Goal: Task Accomplishment & Management: Complete application form

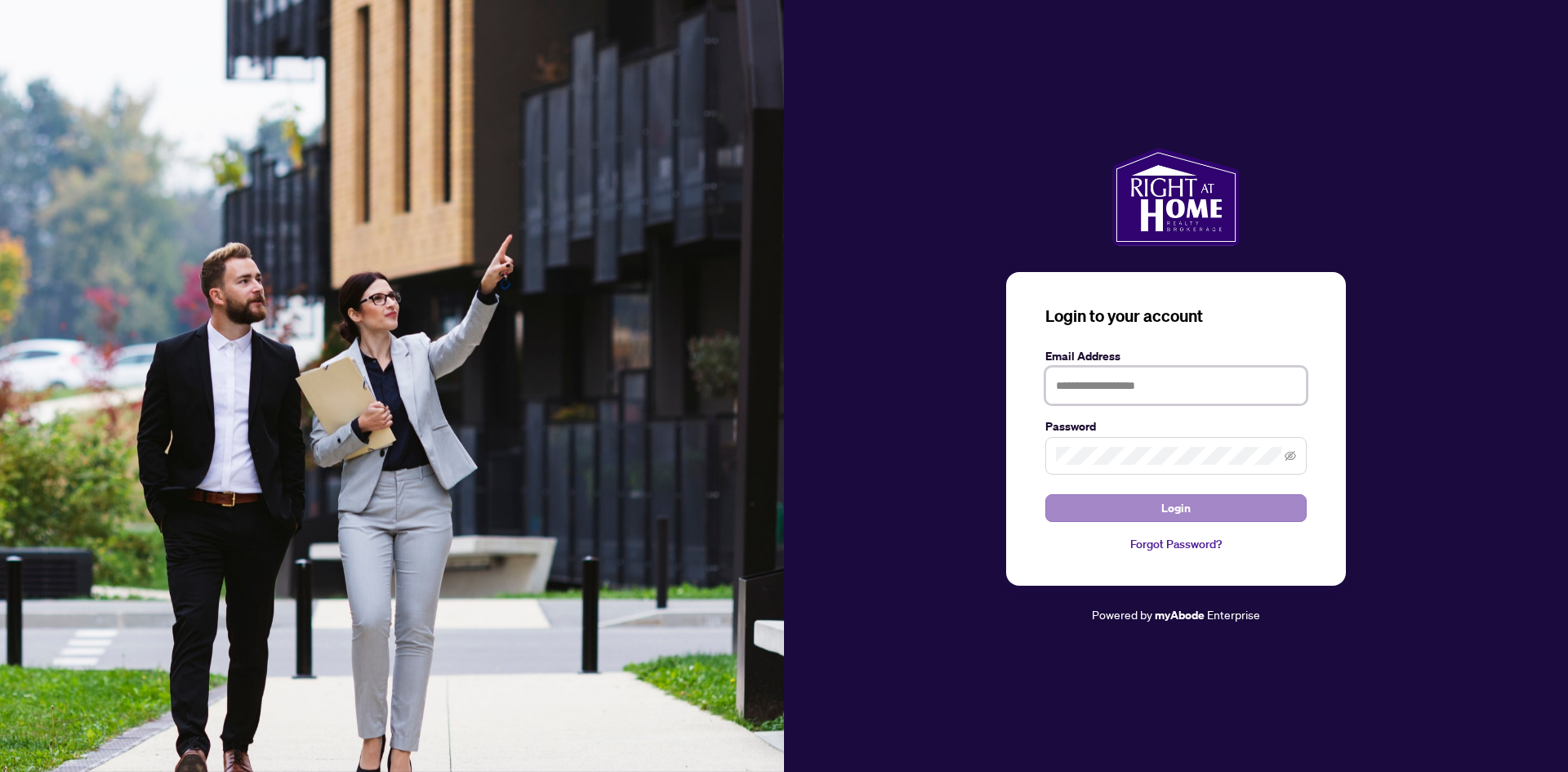
type input "**********"
click at [1160, 507] on button "Login" at bounding box center [1176, 507] width 261 height 27
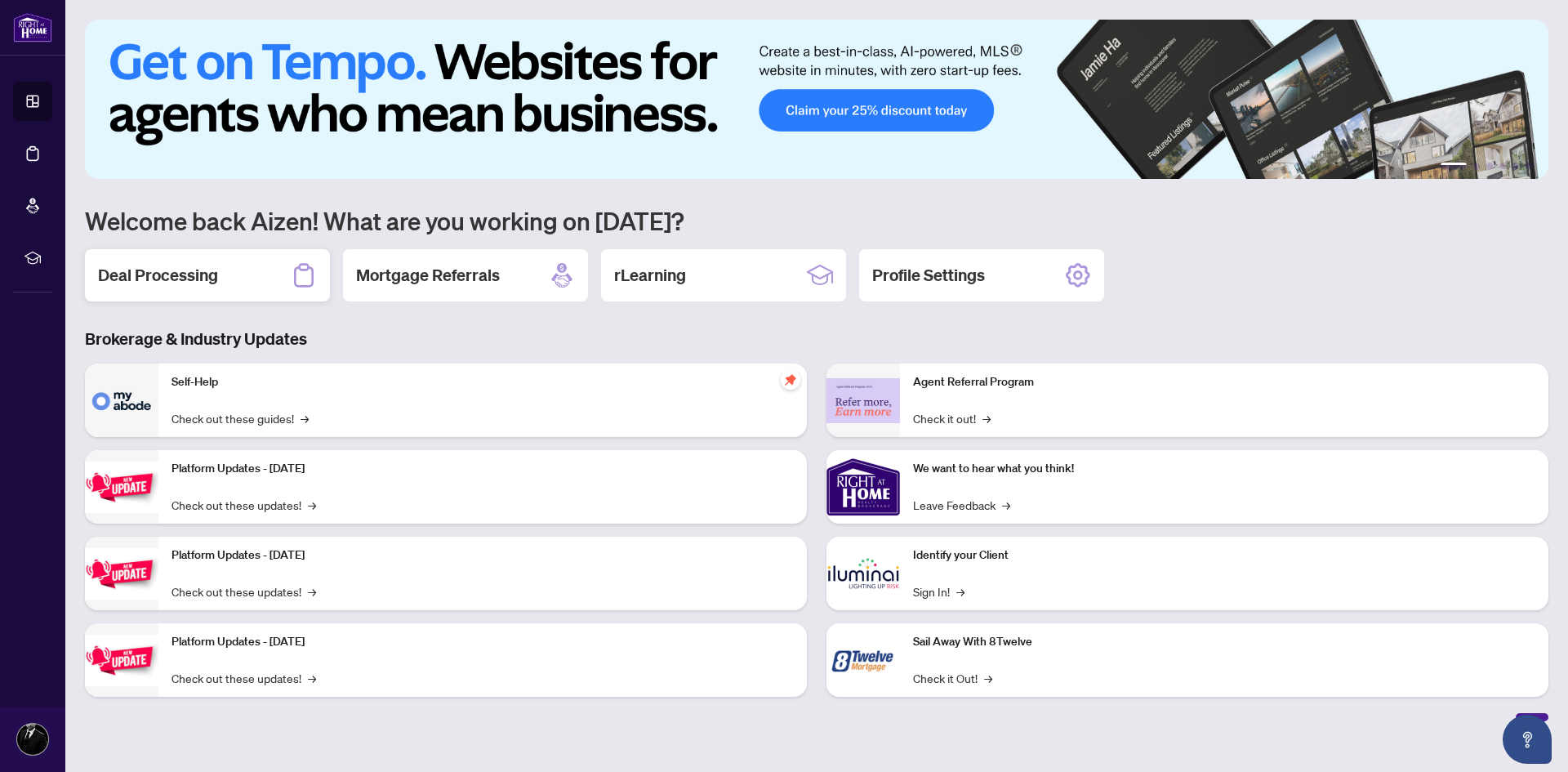
click at [212, 281] on h2 "Deal Processing" at bounding box center [158, 275] width 120 height 23
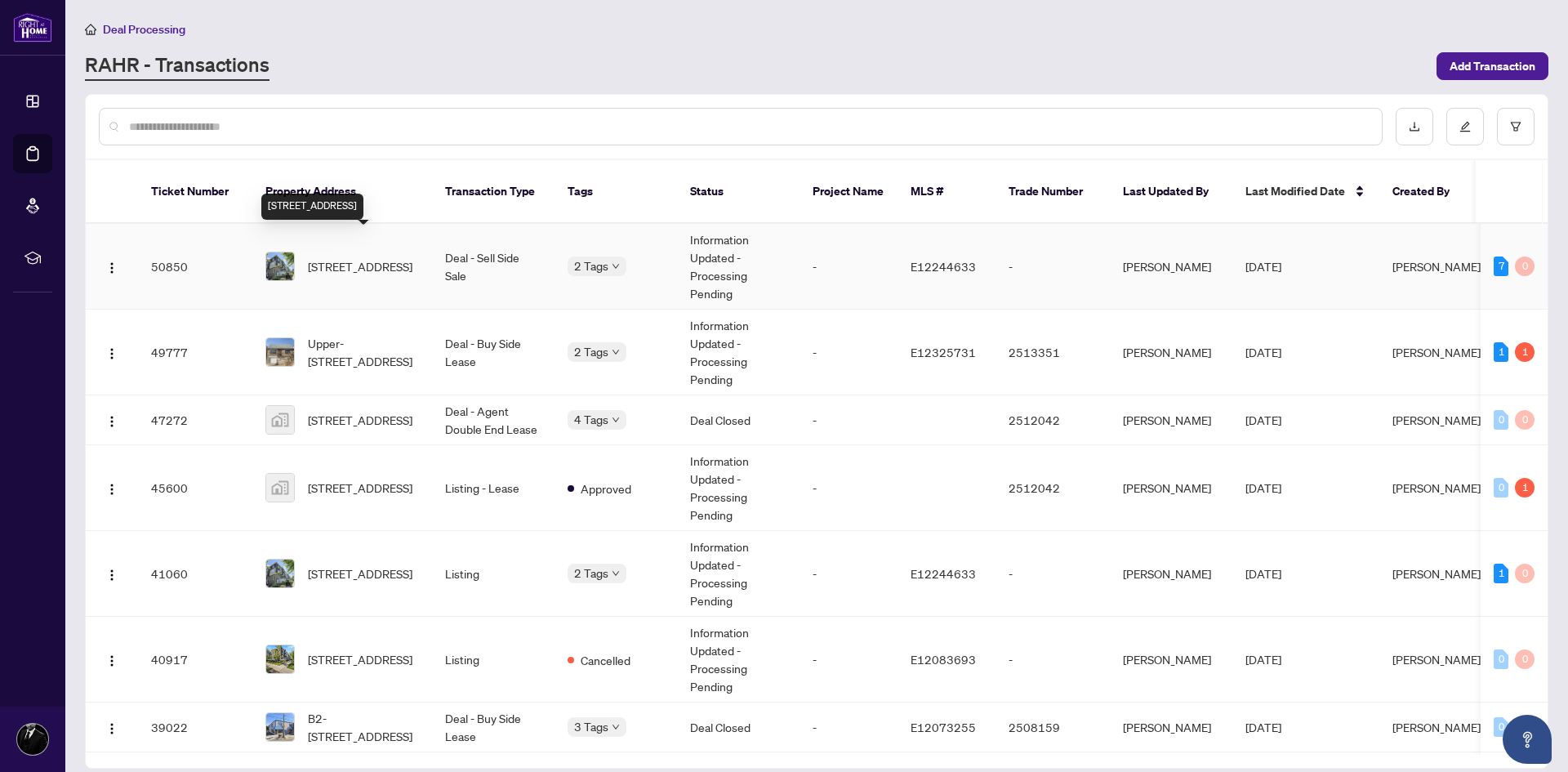
click at [391, 257] on span "[STREET_ADDRESS]" at bounding box center [360, 266] width 105 height 18
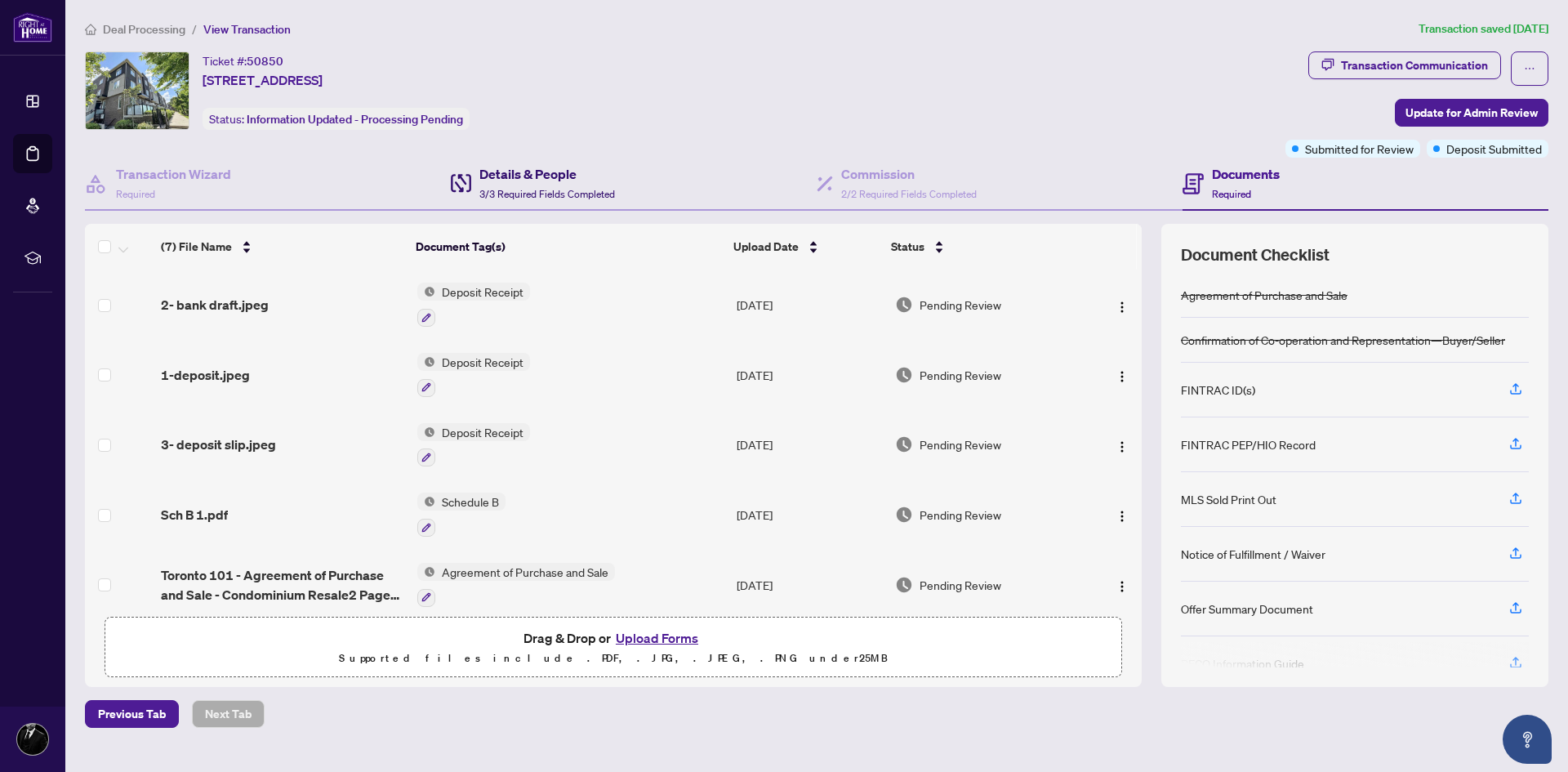
click at [533, 188] on span "3/3 Required Fields Completed" at bounding box center [547, 194] width 136 height 12
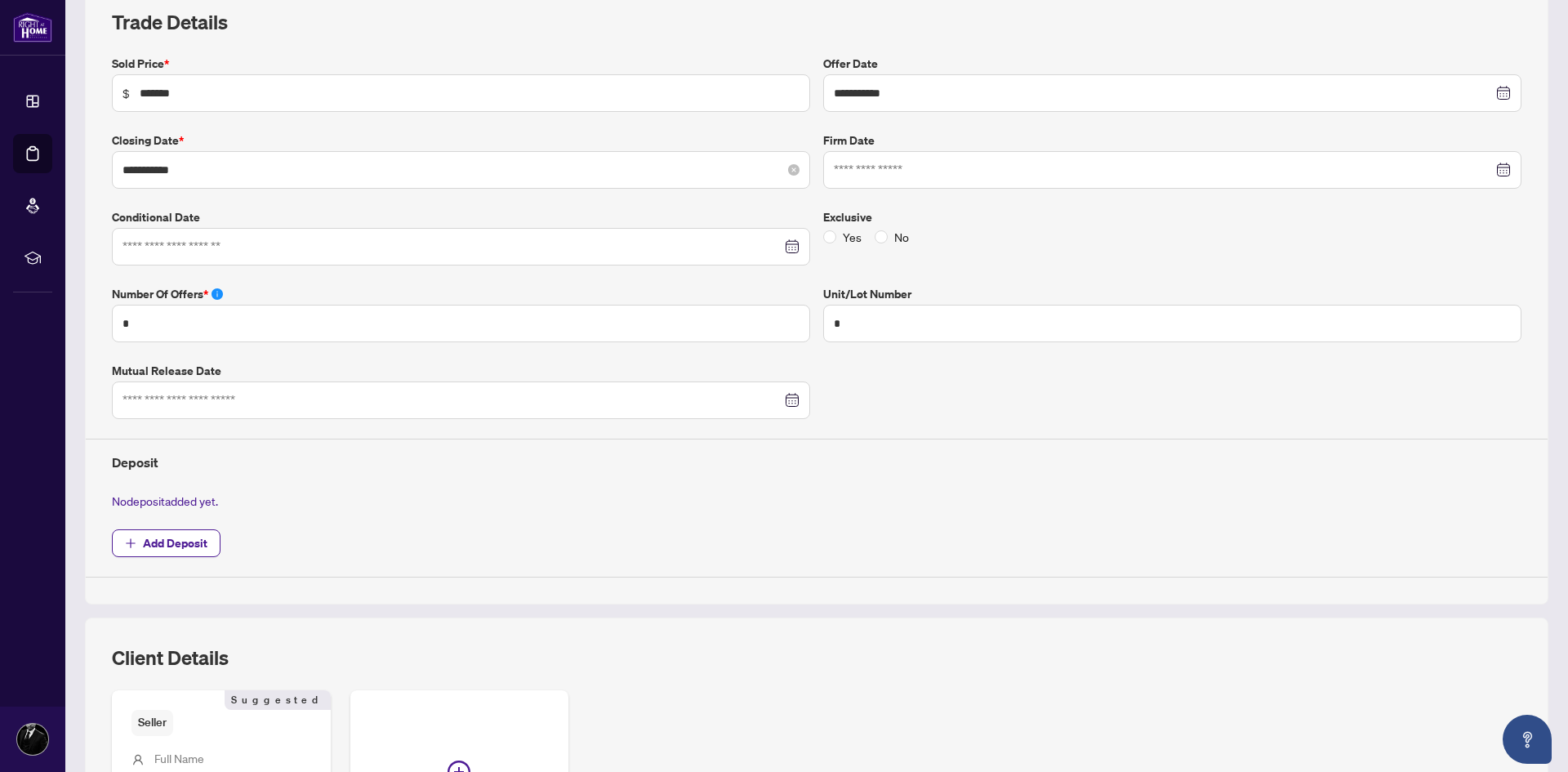
scroll to position [327, 0]
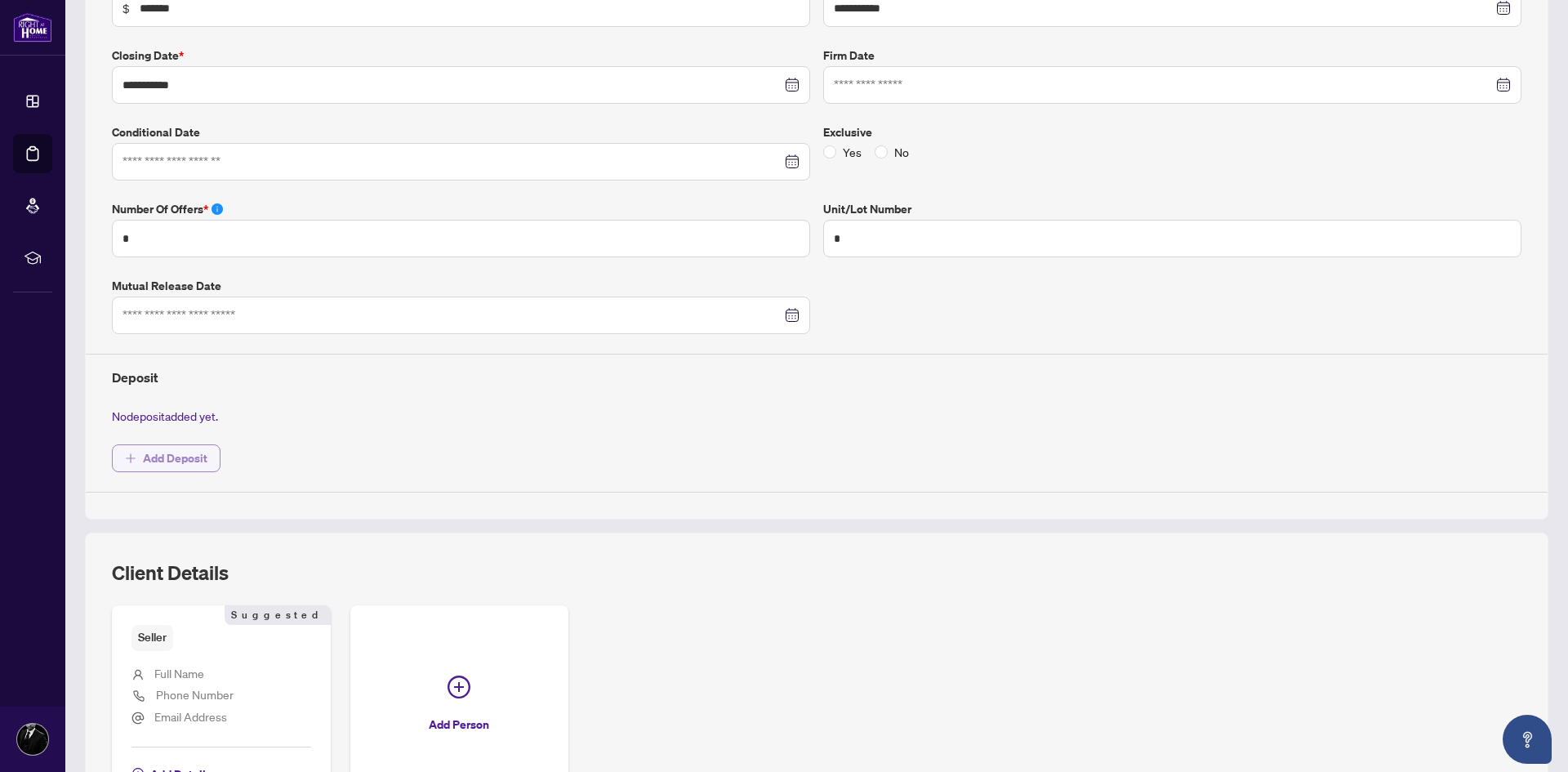
click at [175, 461] on span "Add Deposit" at bounding box center [175, 458] width 65 height 26
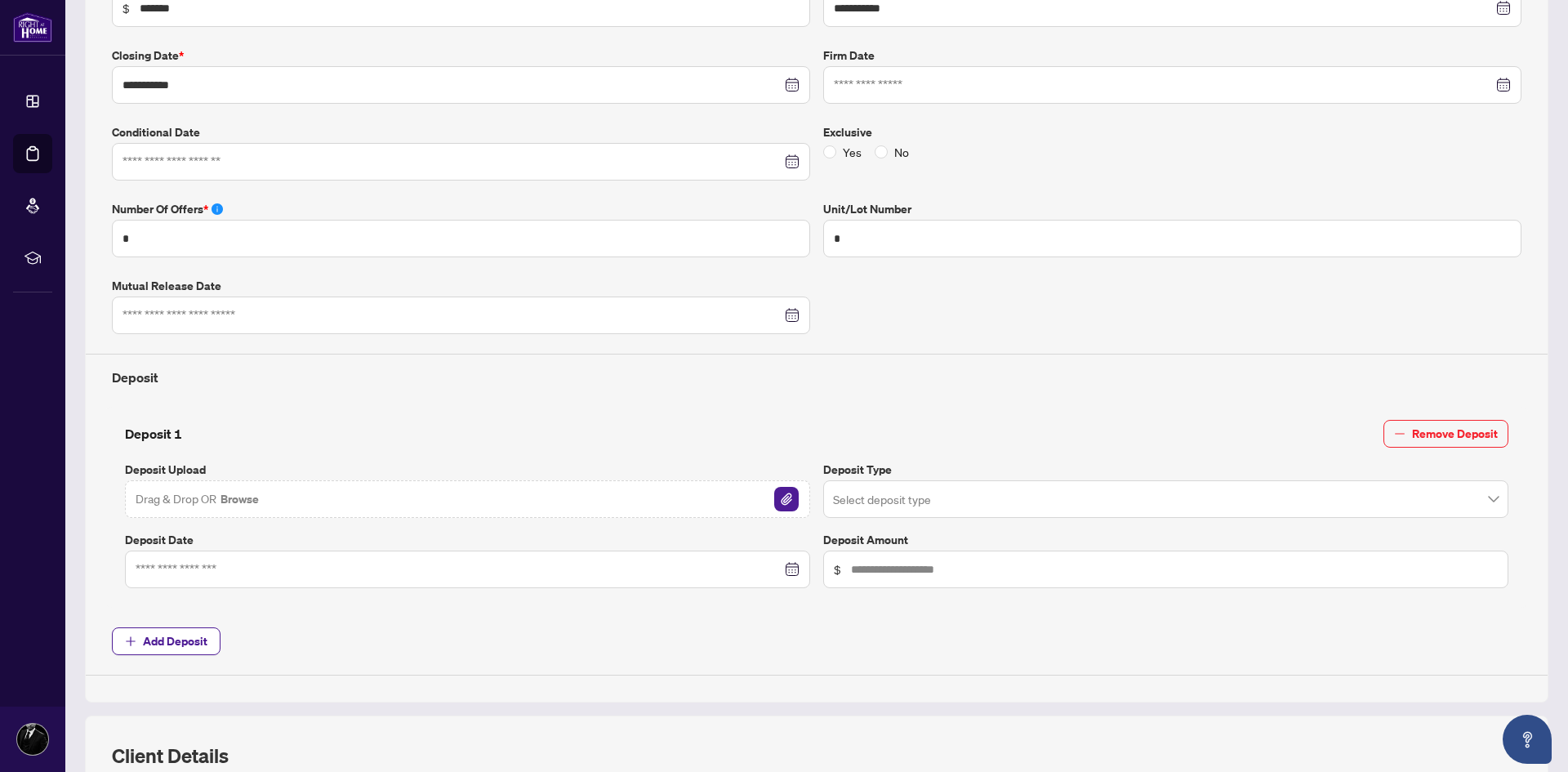
click at [244, 500] on button "Browse" at bounding box center [239, 499] width 42 height 22
click at [915, 510] on input "search" at bounding box center [1158, 501] width 651 height 36
click at [927, 503] on input "search" at bounding box center [1158, 501] width 651 height 36
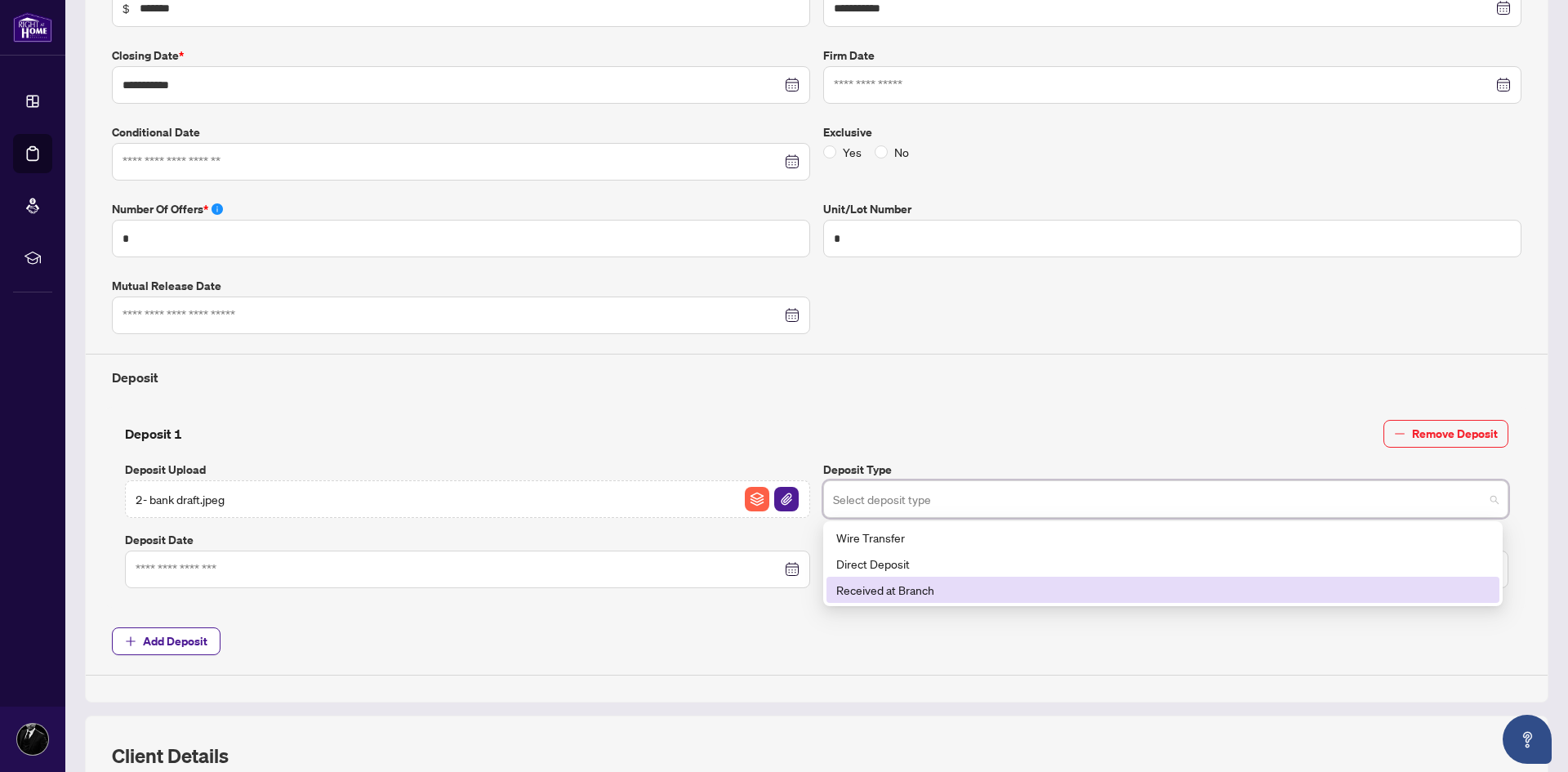
click at [932, 591] on div "Received at Branch" at bounding box center [1163, 590] width 653 height 18
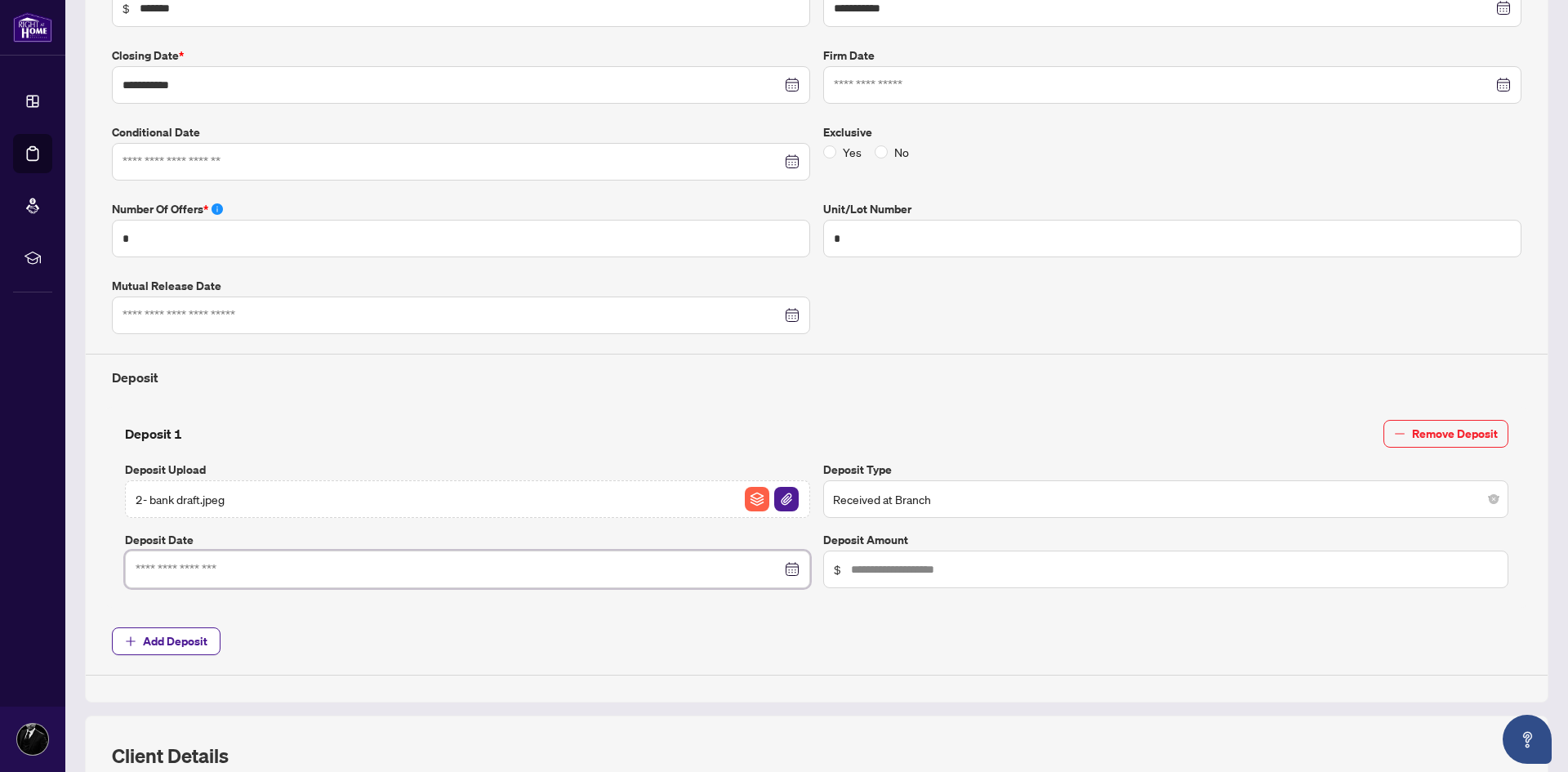
click at [333, 564] on input at bounding box center [458, 570] width 646 height 18
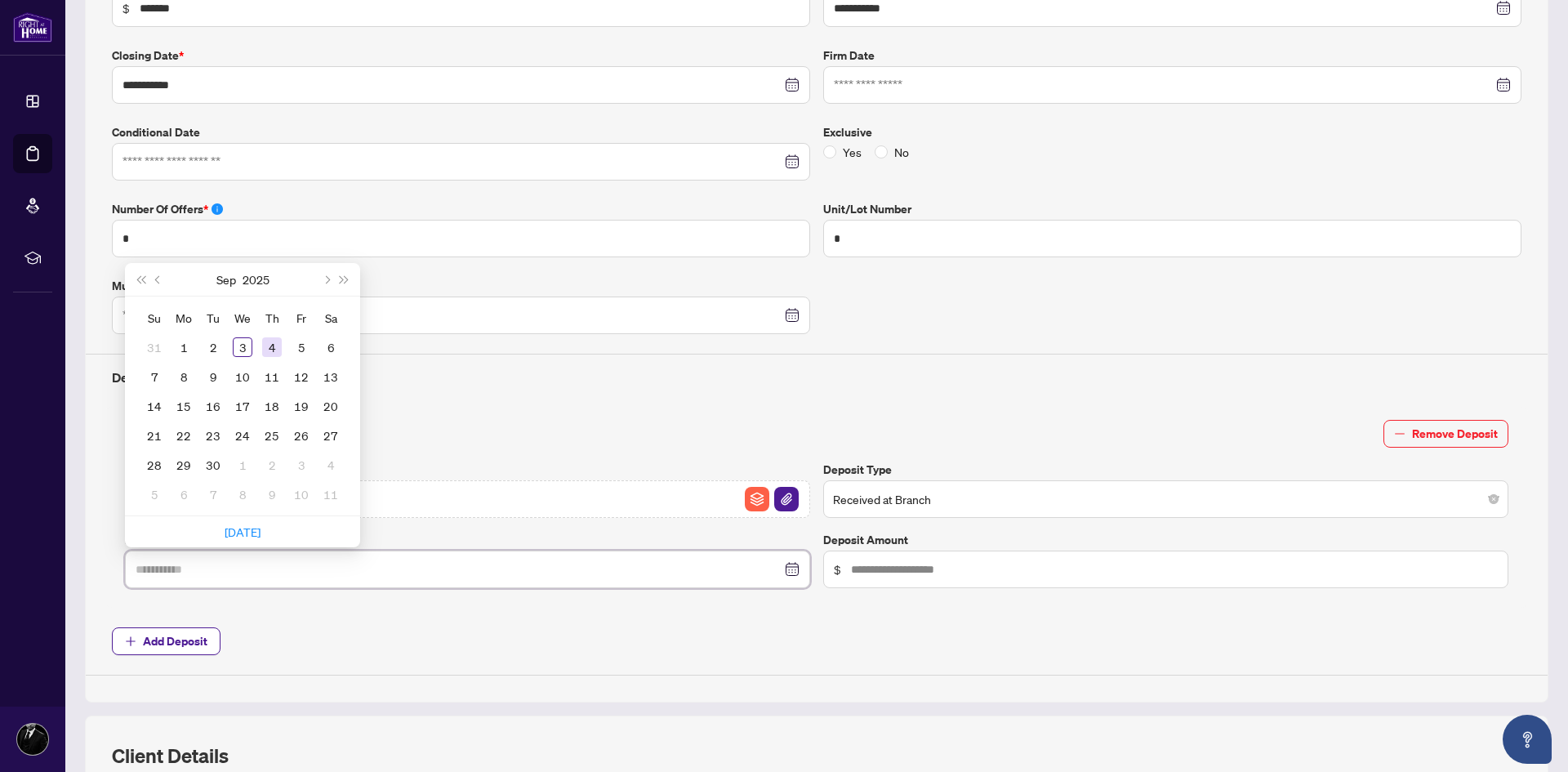
type input "**********"
click at [154, 276] on button "Previous month (PageUp)" at bounding box center [159, 279] width 18 height 32
type input "**********"
click at [335, 468] on div "30" at bounding box center [331, 465] width 20 height 20
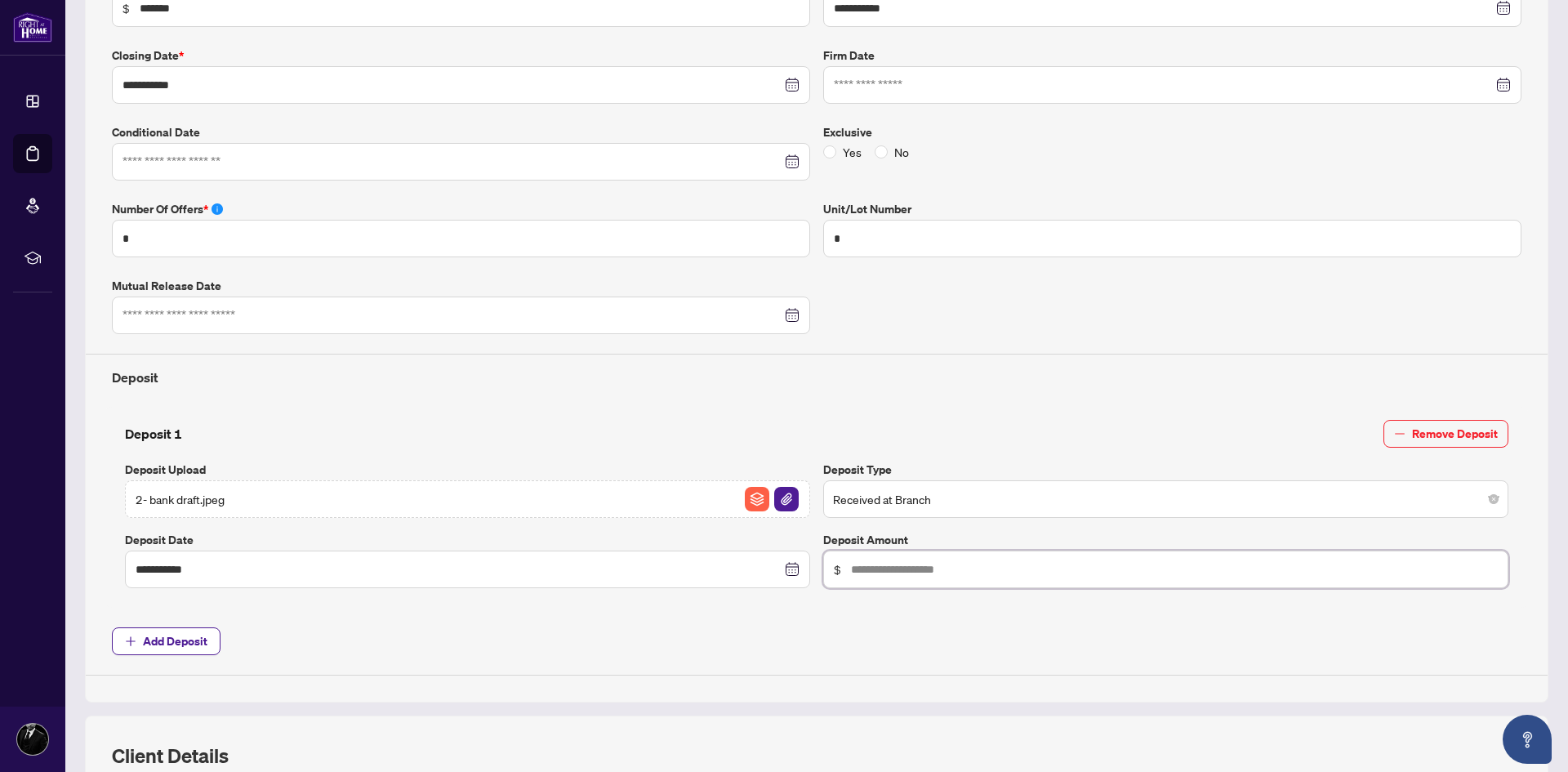
click at [855, 571] on input "text" at bounding box center [1174, 570] width 647 height 18
type input "******"
click at [774, 496] on img "button" at bounding box center [786, 498] width 24 height 24
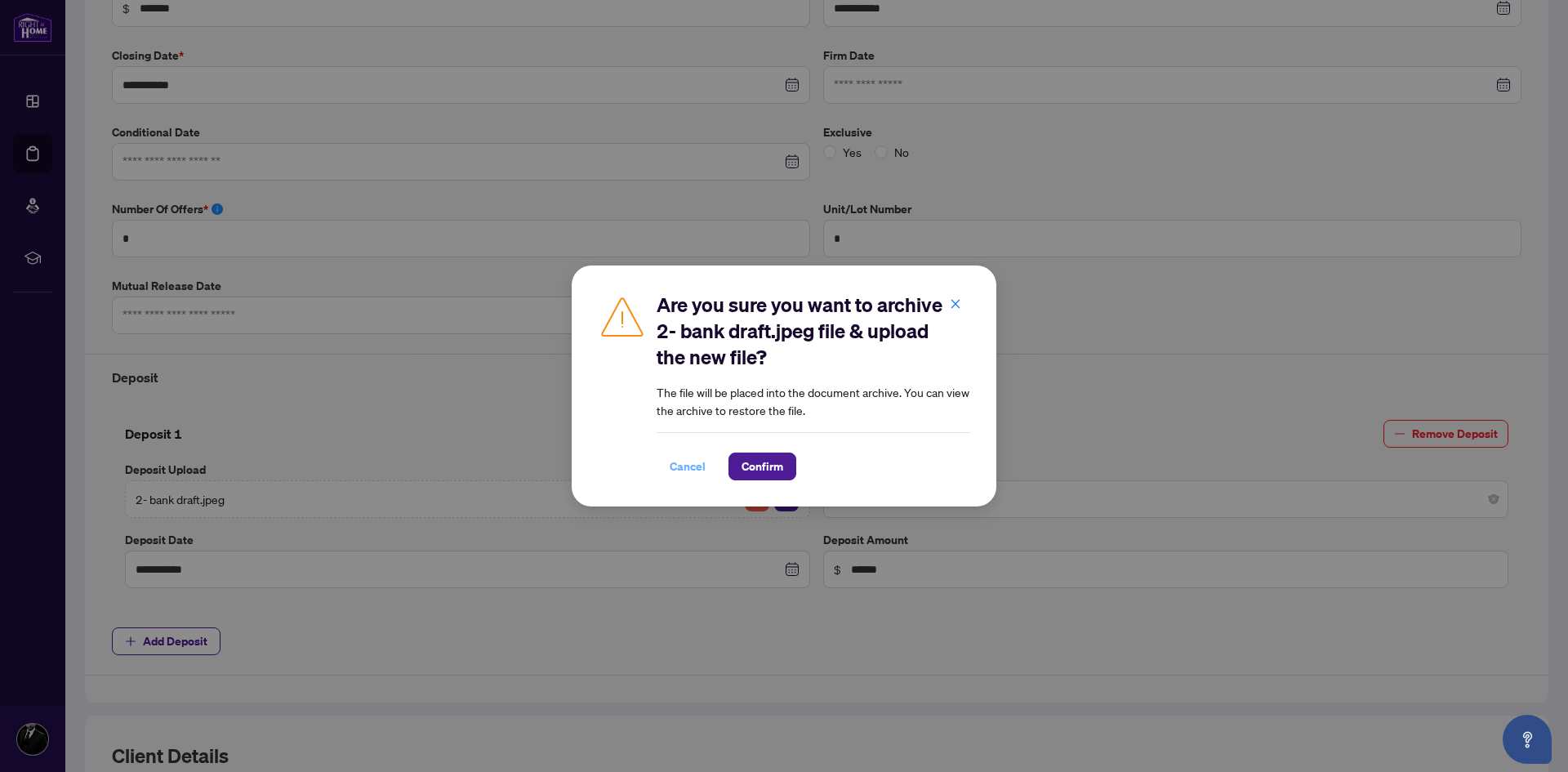
click at [695, 467] on span "Cancel" at bounding box center [687, 466] width 36 height 26
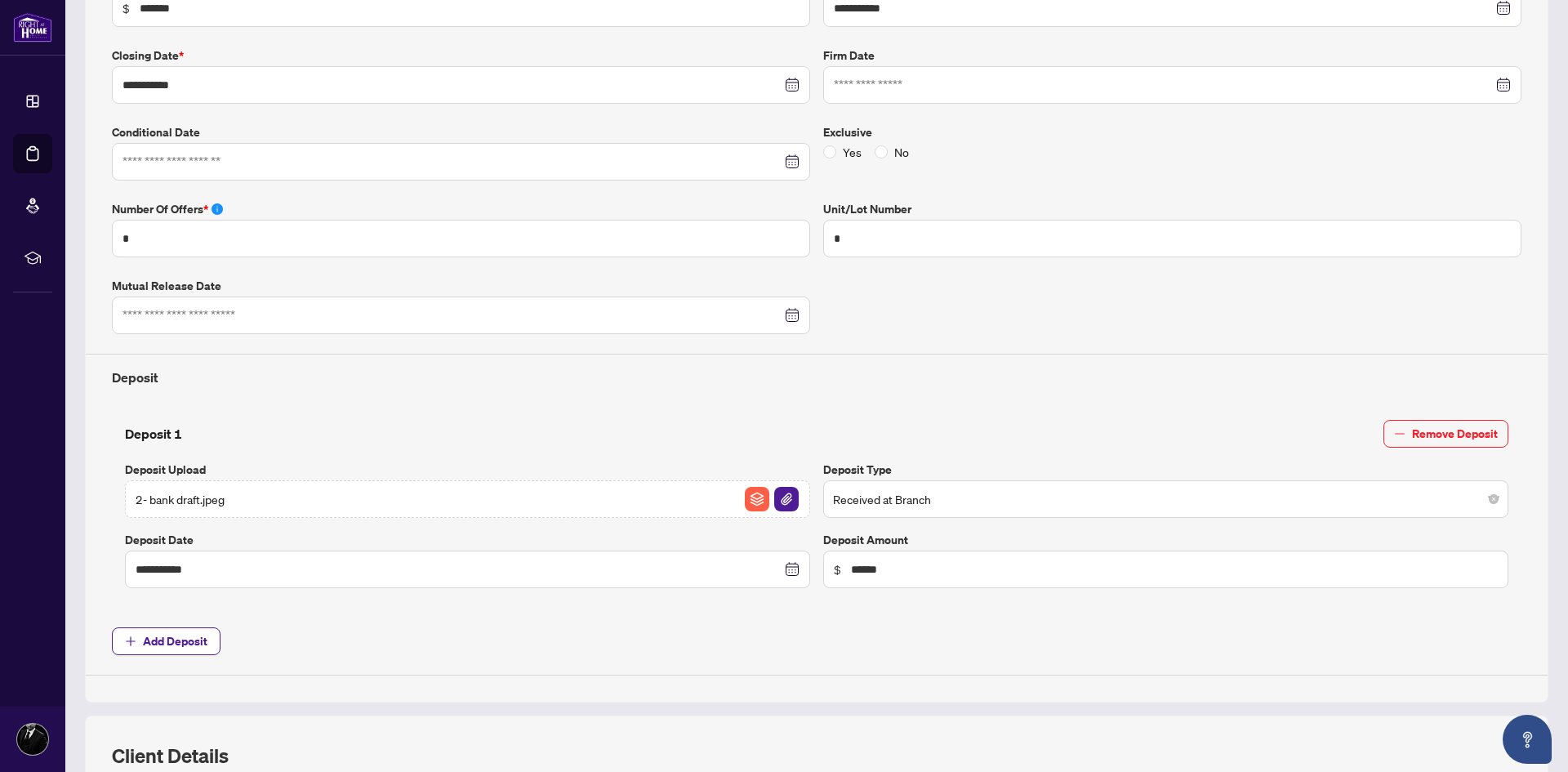
click at [241, 497] on div "2- bank draft.jpeg" at bounding box center [467, 499] width 685 height 37
click at [254, 502] on div "2- bank draft.jpeg" at bounding box center [467, 499] width 685 height 37
click at [745, 494] on img "button" at bounding box center [757, 498] width 24 height 24
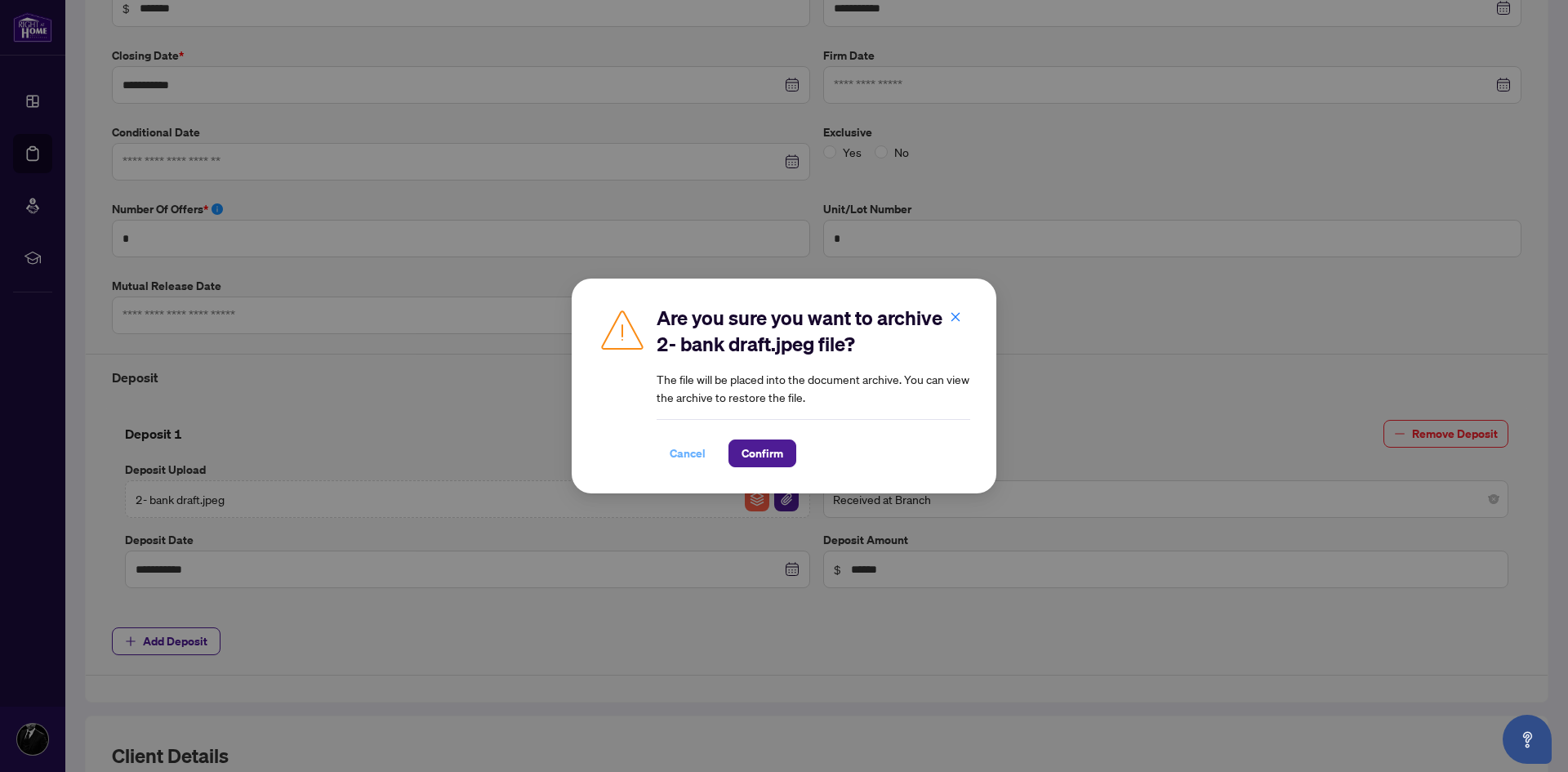
click at [682, 443] on span "Cancel" at bounding box center [687, 453] width 36 height 26
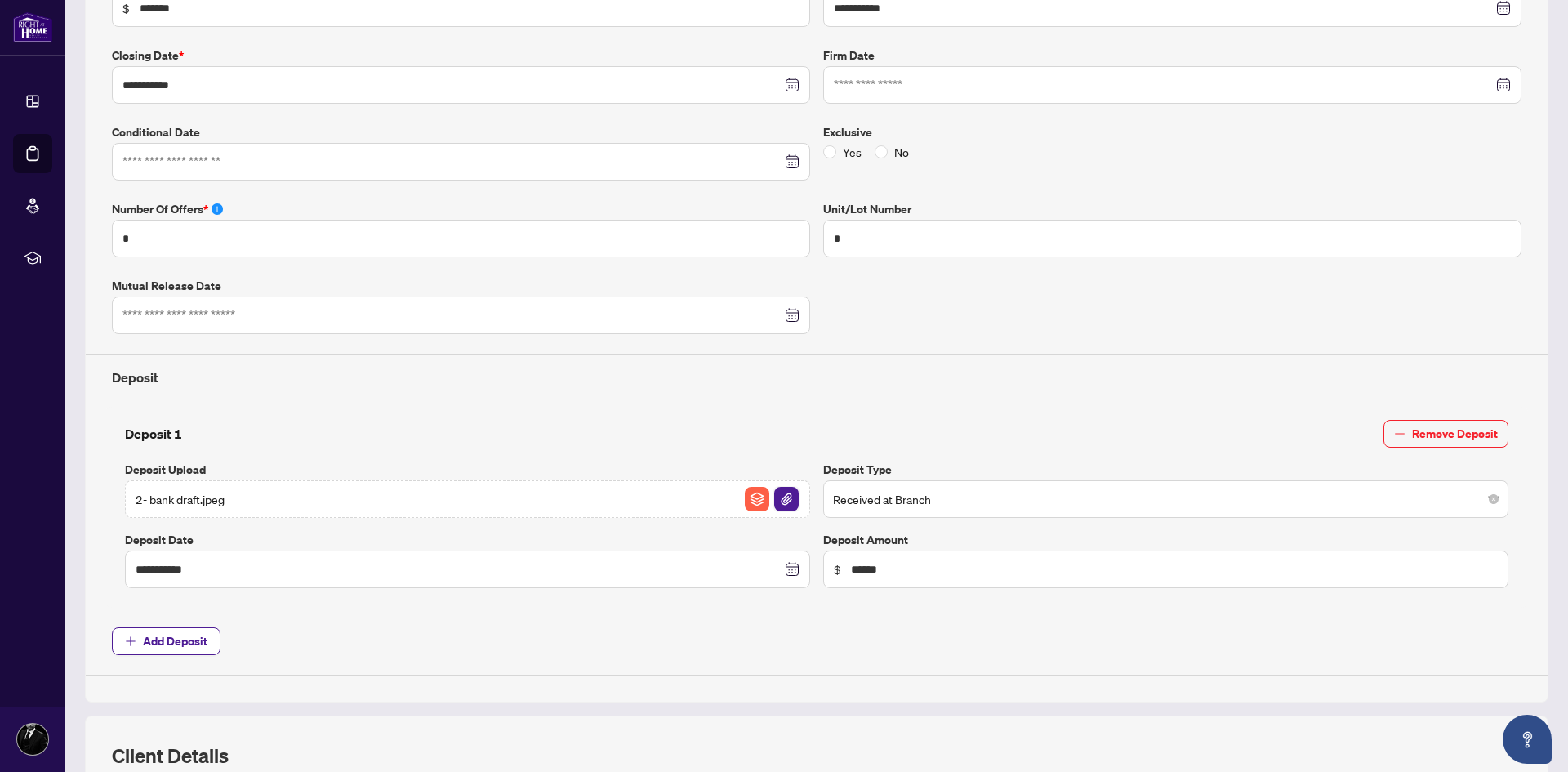
click at [786, 488] on img "button" at bounding box center [786, 498] width 24 height 24
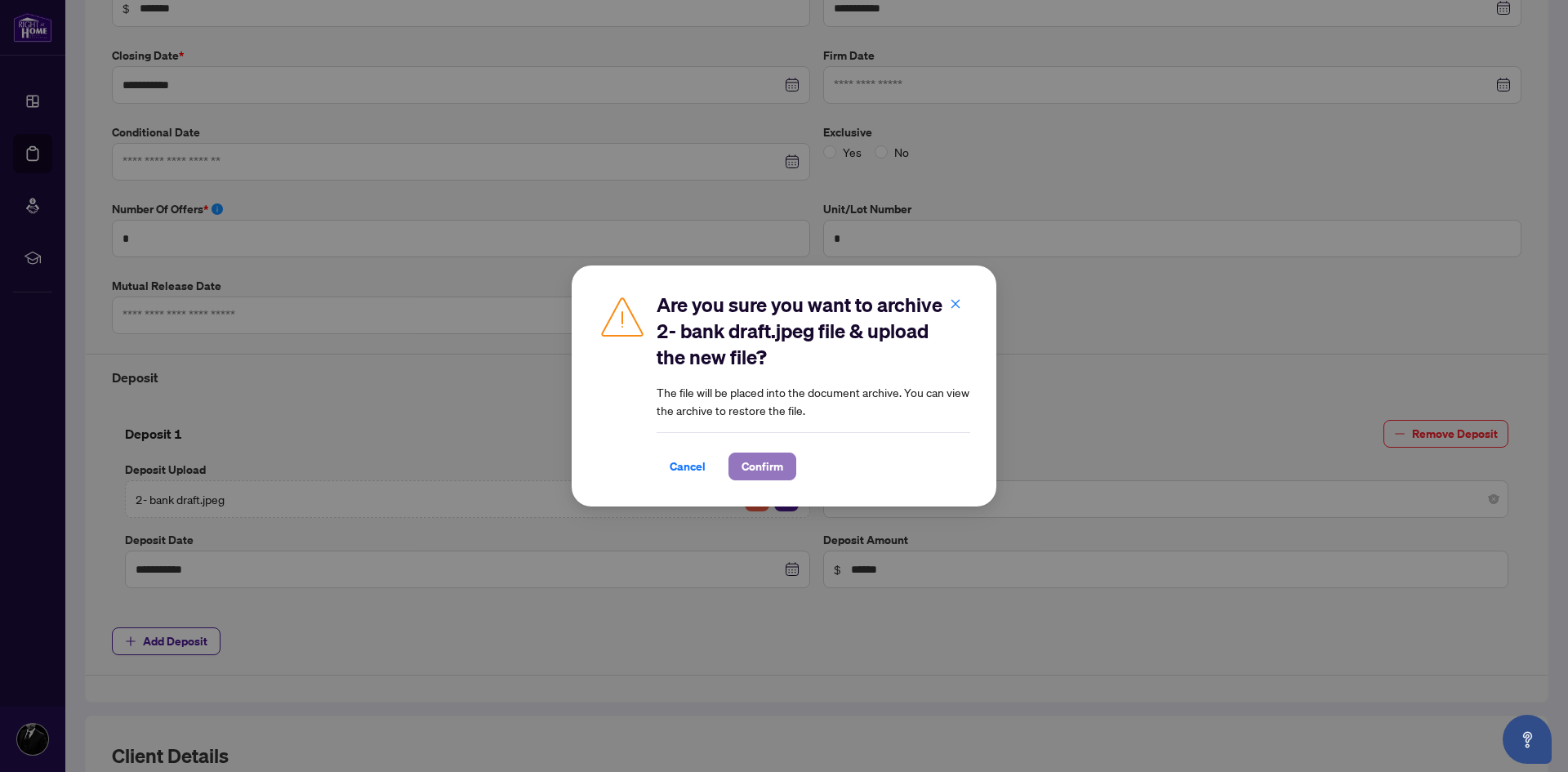
click at [770, 469] on span "Confirm" at bounding box center [762, 466] width 42 height 26
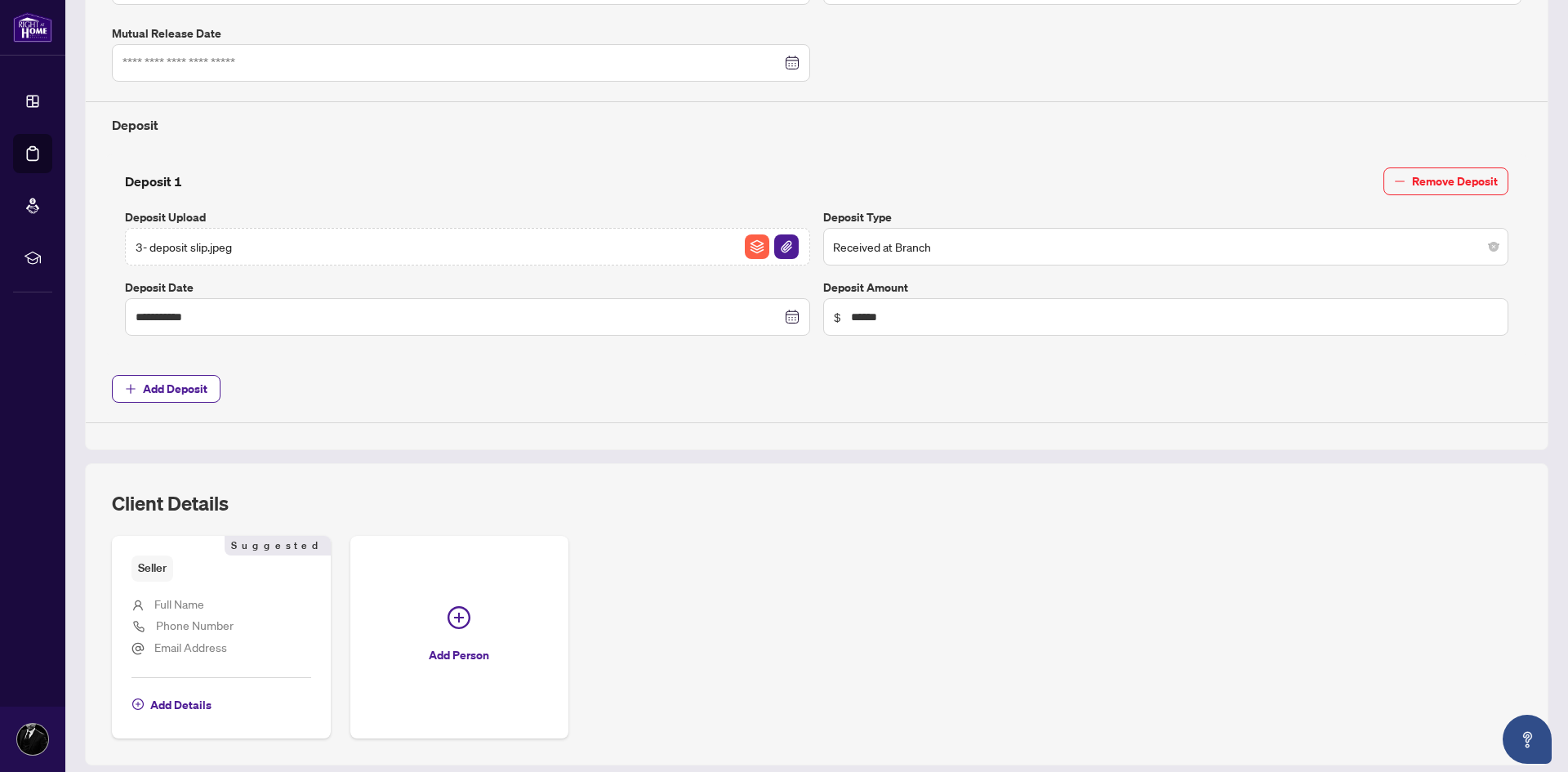
scroll to position [551, 0]
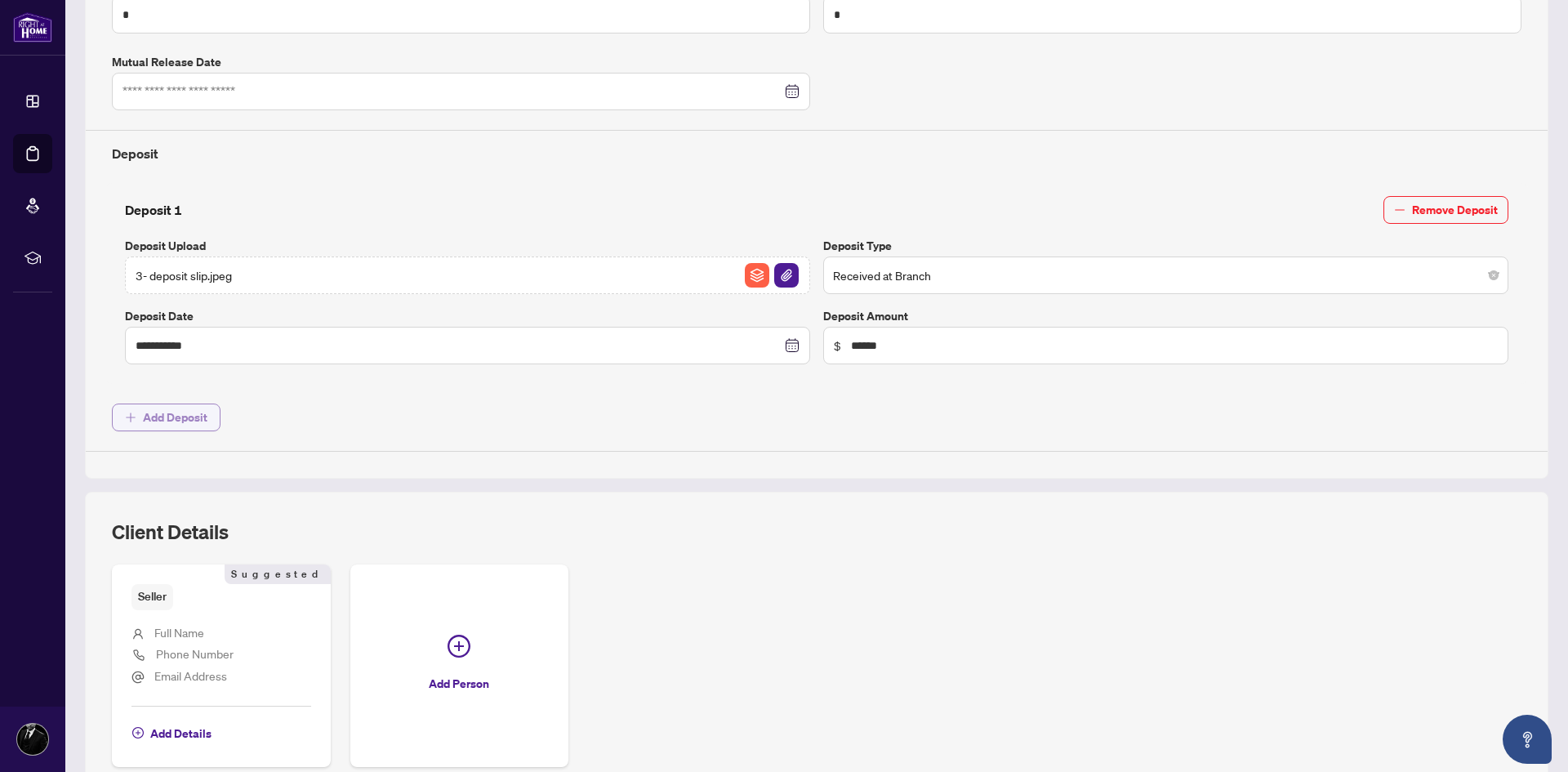
click at [186, 411] on span "Add Deposit" at bounding box center [175, 417] width 65 height 26
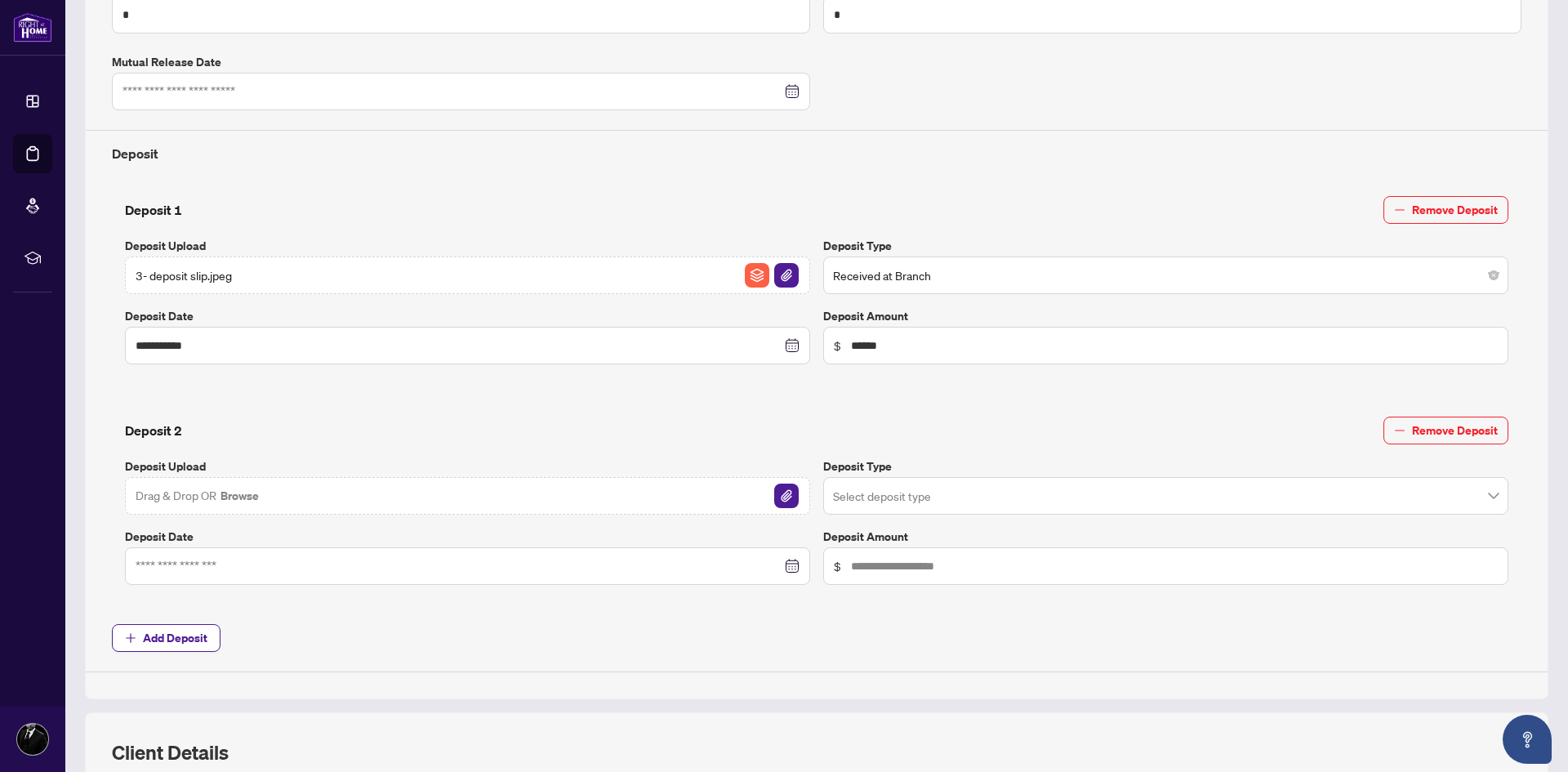
click at [232, 490] on button "Browse" at bounding box center [239, 496] width 42 height 22
click at [906, 296] on input "search" at bounding box center [1158, 277] width 651 height 36
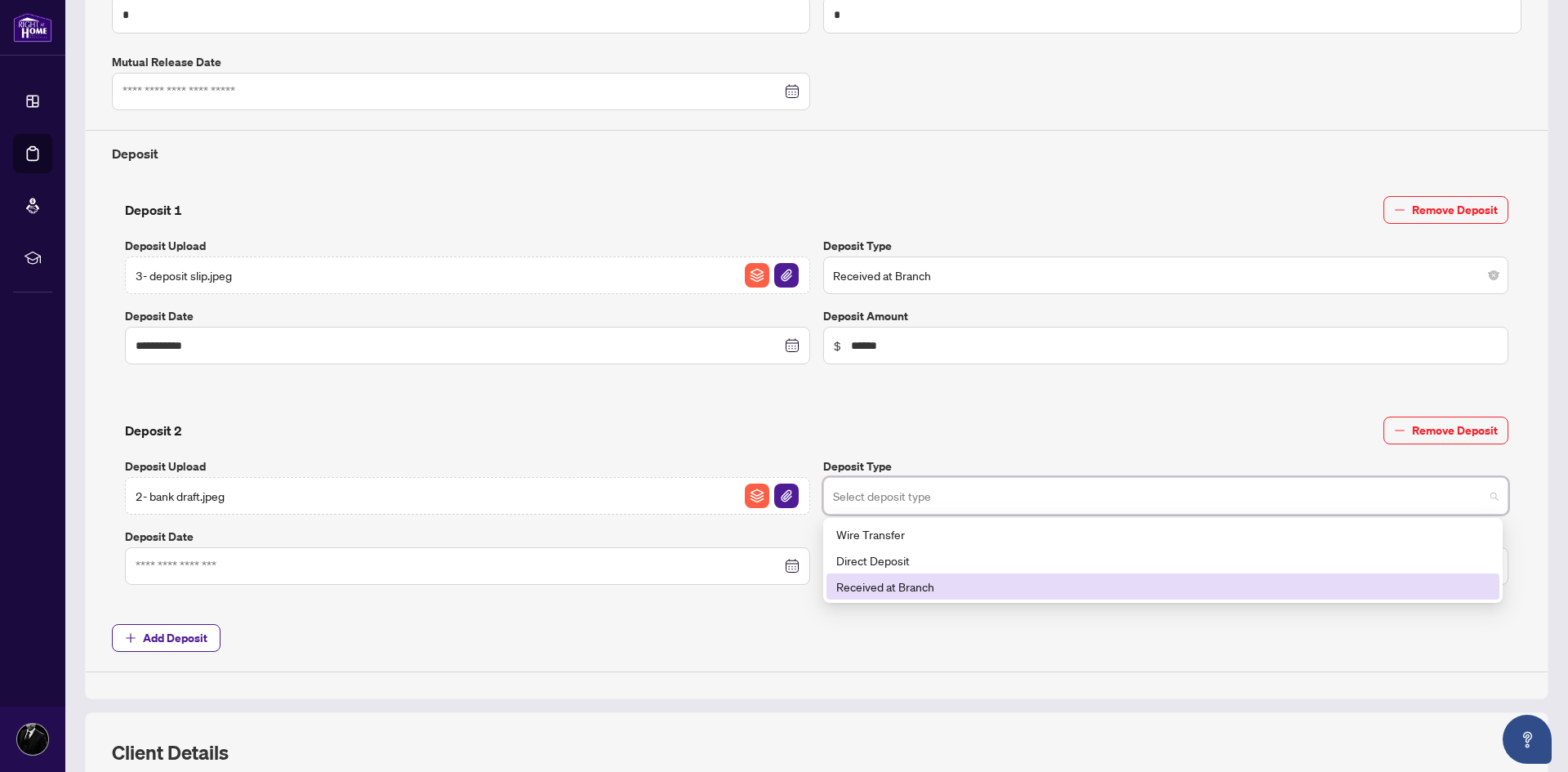
click at [905, 577] on div "Received at Branch" at bounding box center [1163, 586] width 653 height 18
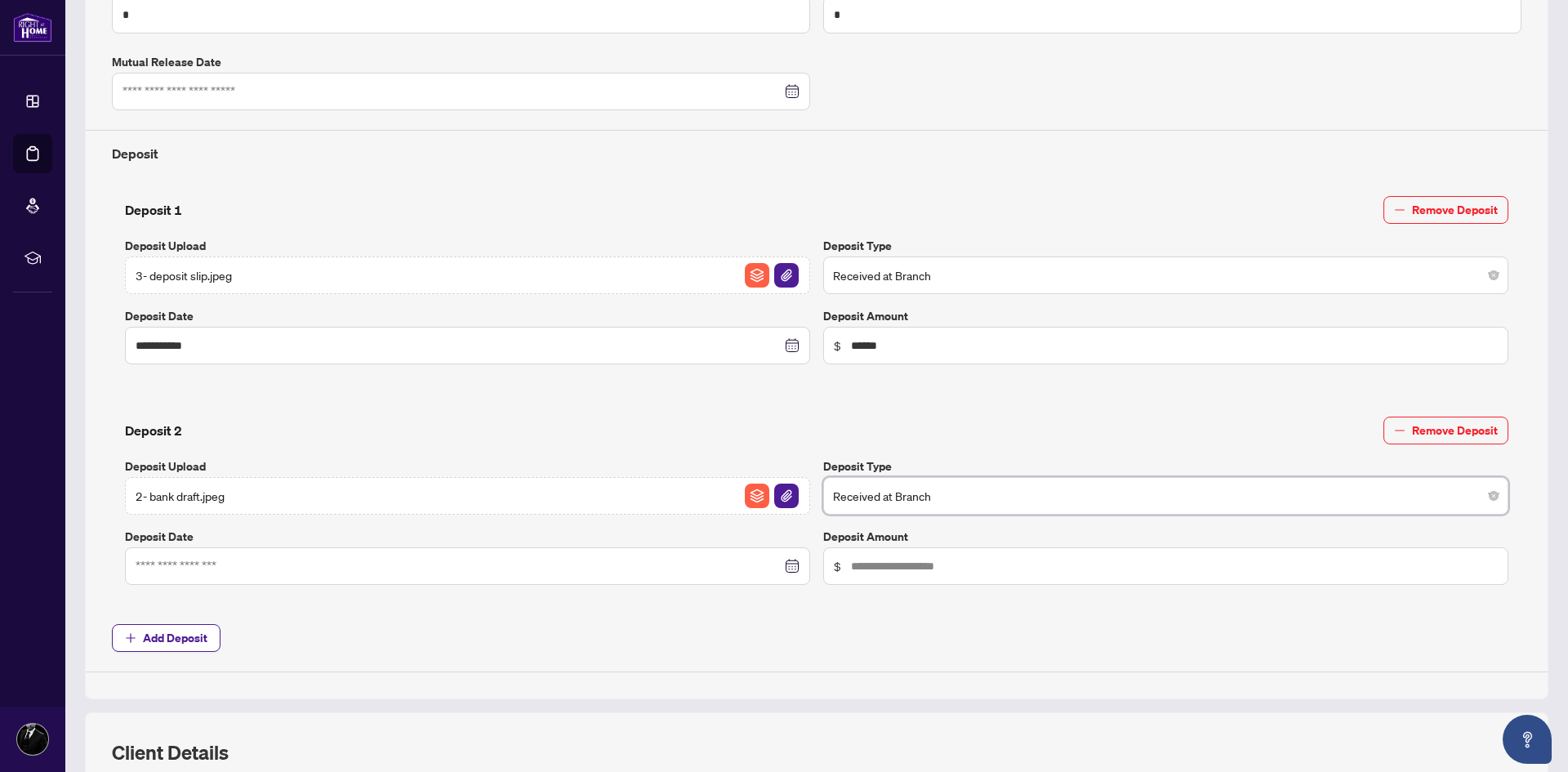
click at [570, 554] on div at bounding box center [467, 566] width 685 height 37
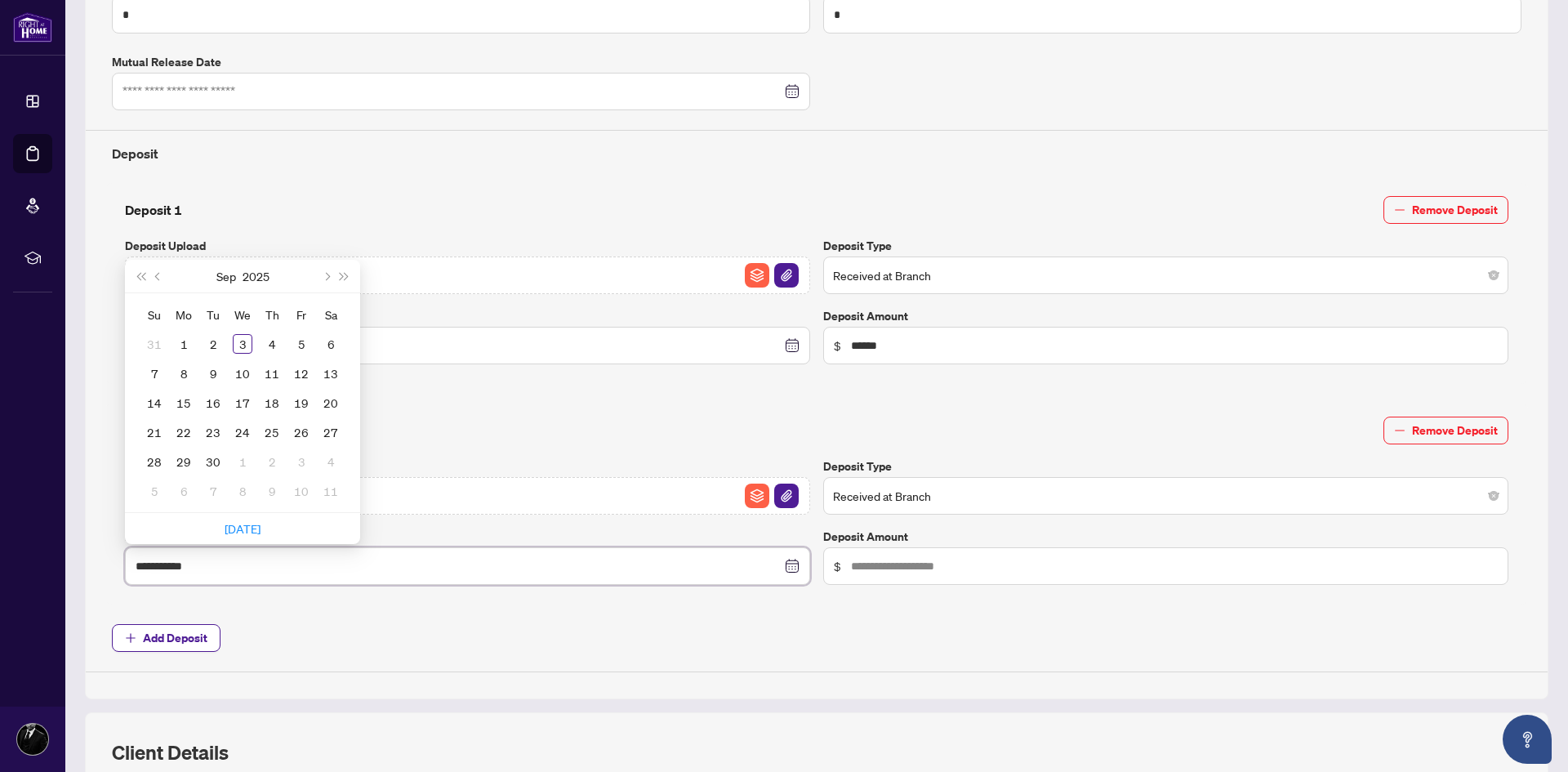
type input "**********"
click at [160, 278] on span "Previous month (PageUp)" at bounding box center [160, 276] width 8 height 8
type input "**********"
click at [337, 461] on div "30" at bounding box center [331, 462] width 20 height 20
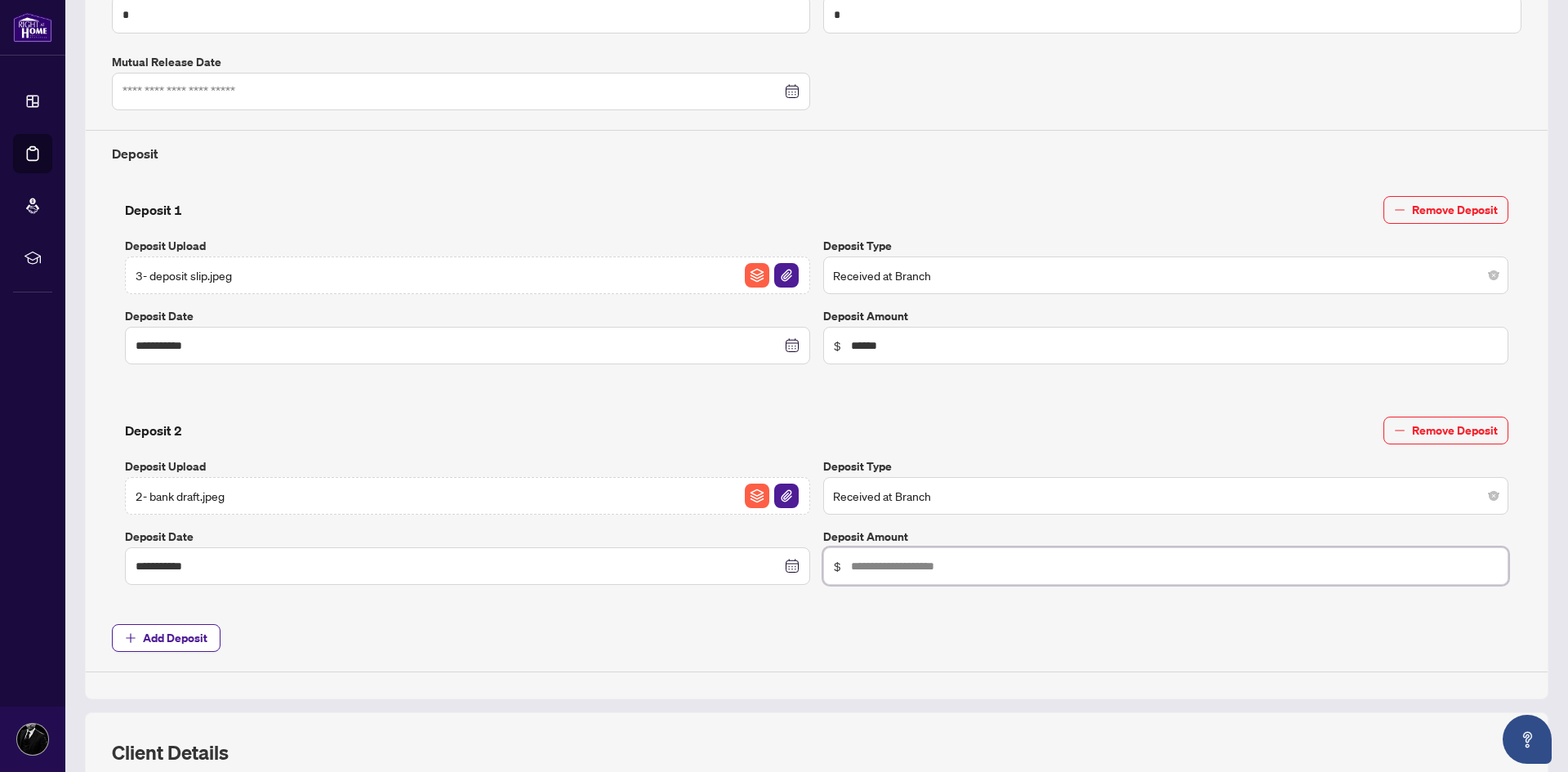
click at [920, 354] on input "text" at bounding box center [1174, 346] width 647 height 18
type input "******"
click at [1201, 680] on div "**********" at bounding box center [816, 186] width 1463 height 1027
click at [1021, 643] on span "Add Deposit" at bounding box center [816, 637] width 1409 height 27
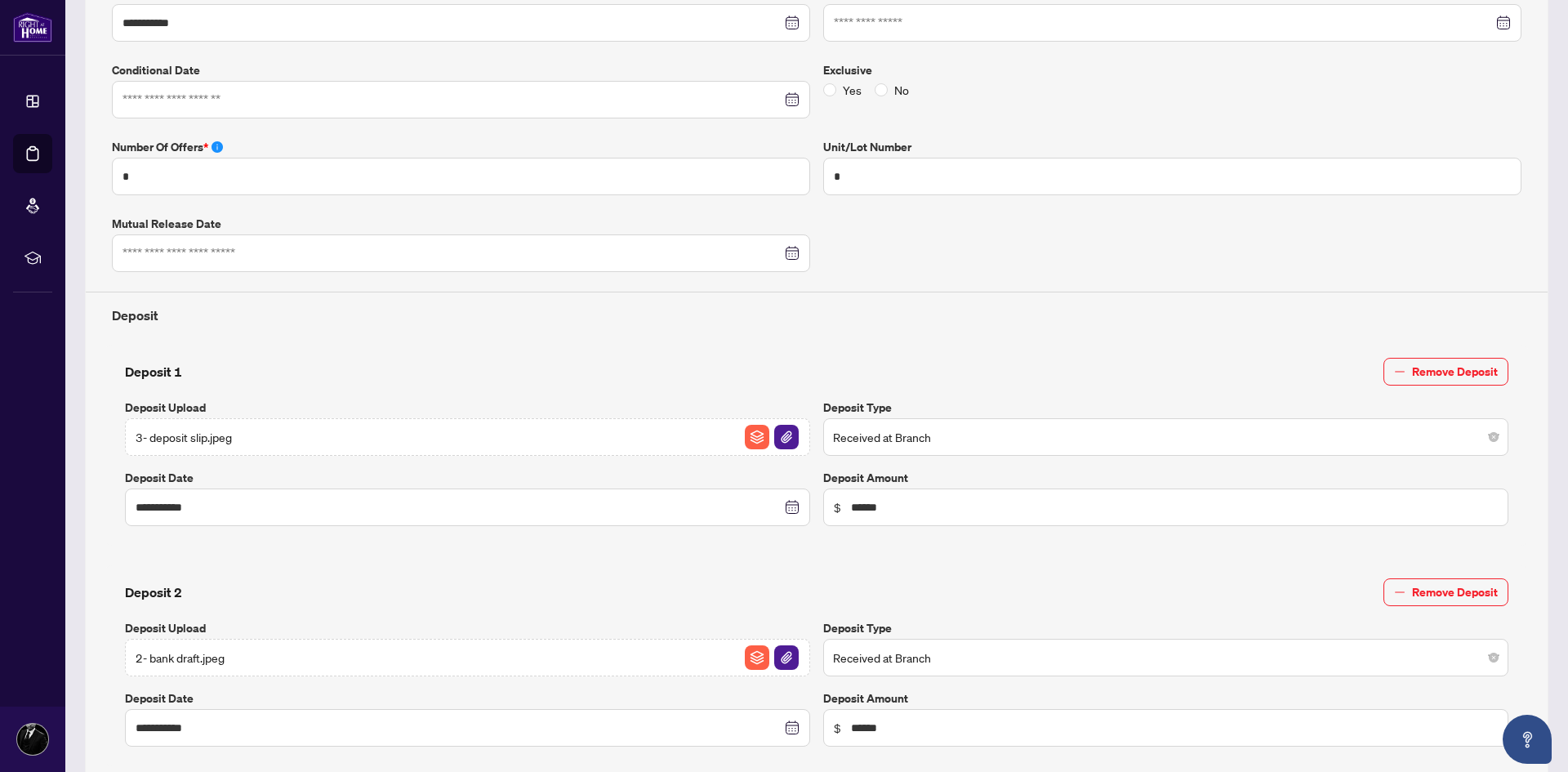
scroll to position [0, 0]
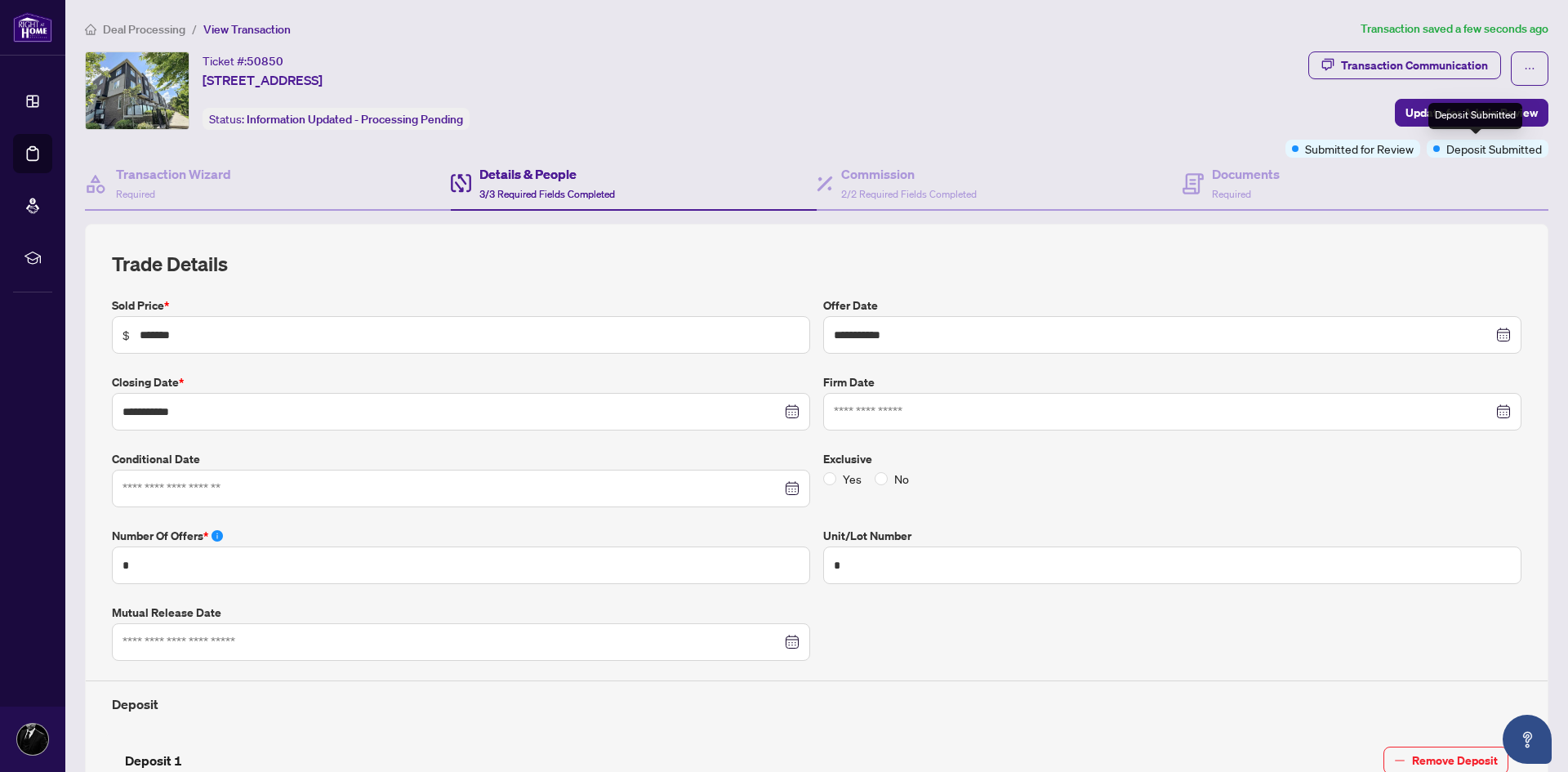
click at [1457, 115] on div "Deposit Submitted" at bounding box center [1475, 116] width 94 height 26
click at [1415, 104] on span "Update for Admin Review" at bounding box center [1471, 112] width 132 height 26
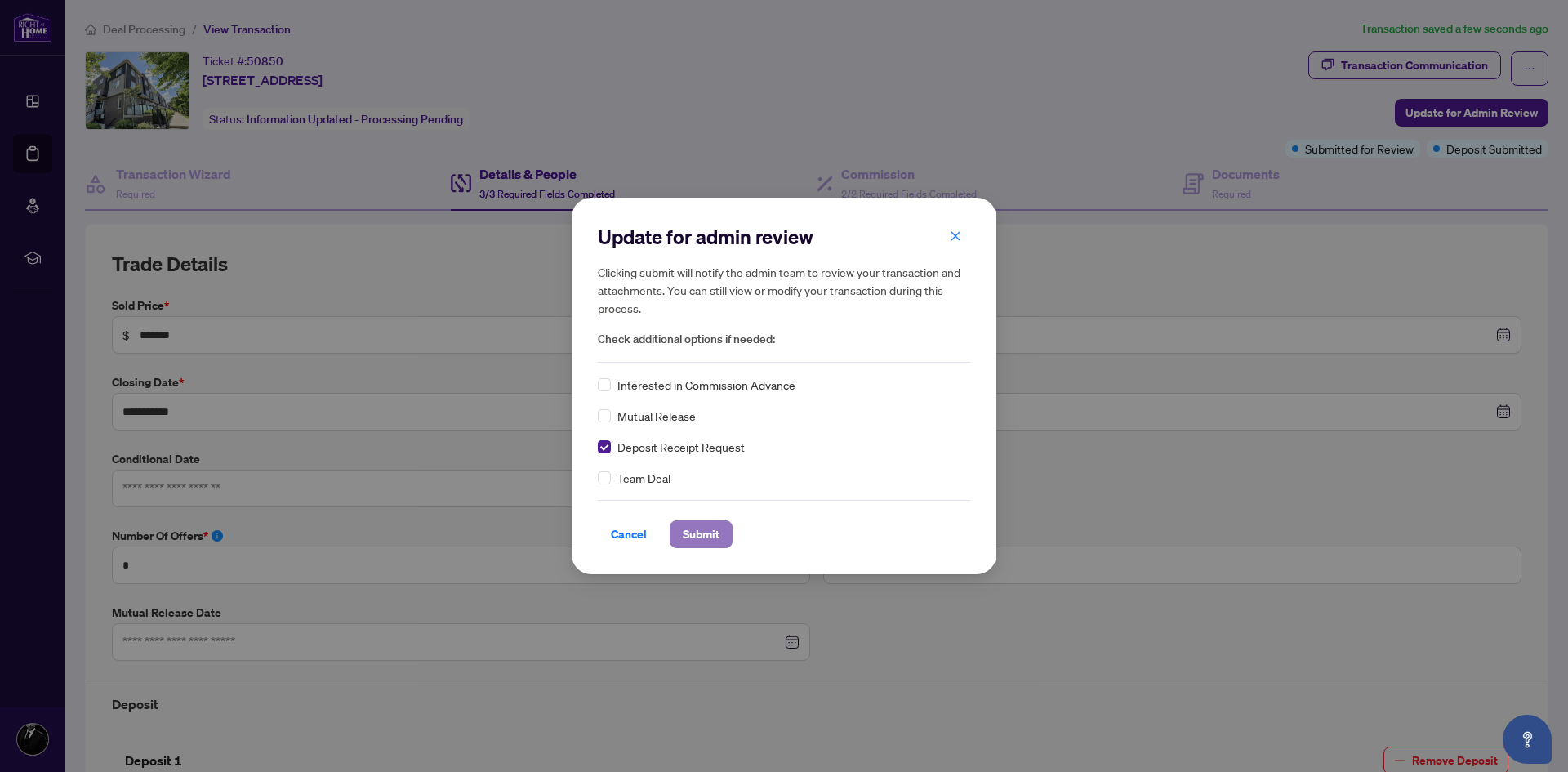
click at [687, 532] on span "Submit" at bounding box center [701, 534] width 37 height 26
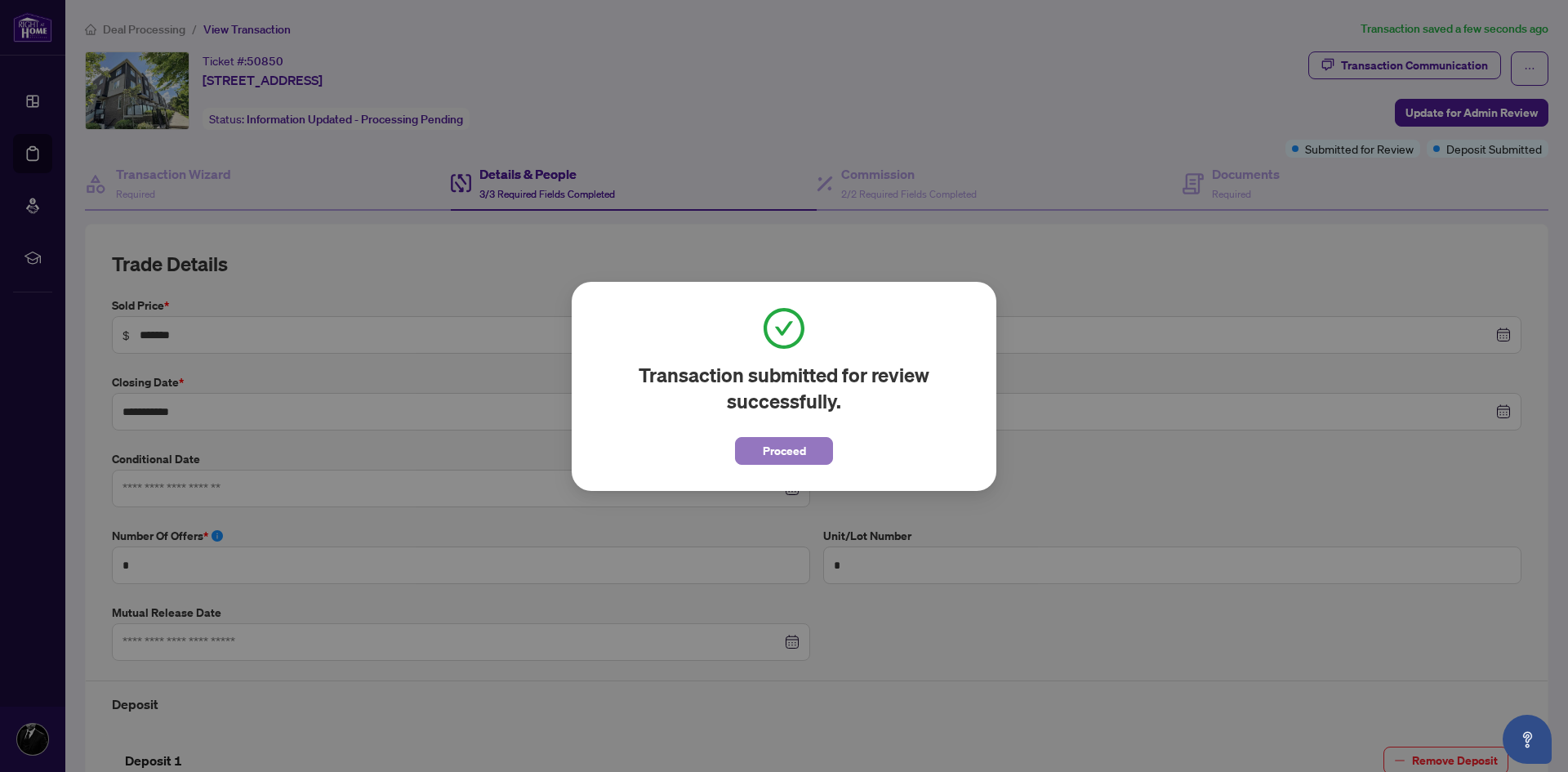
click at [776, 460] on span "Proceed" at bounding box center [784, 450] width 43 height 26
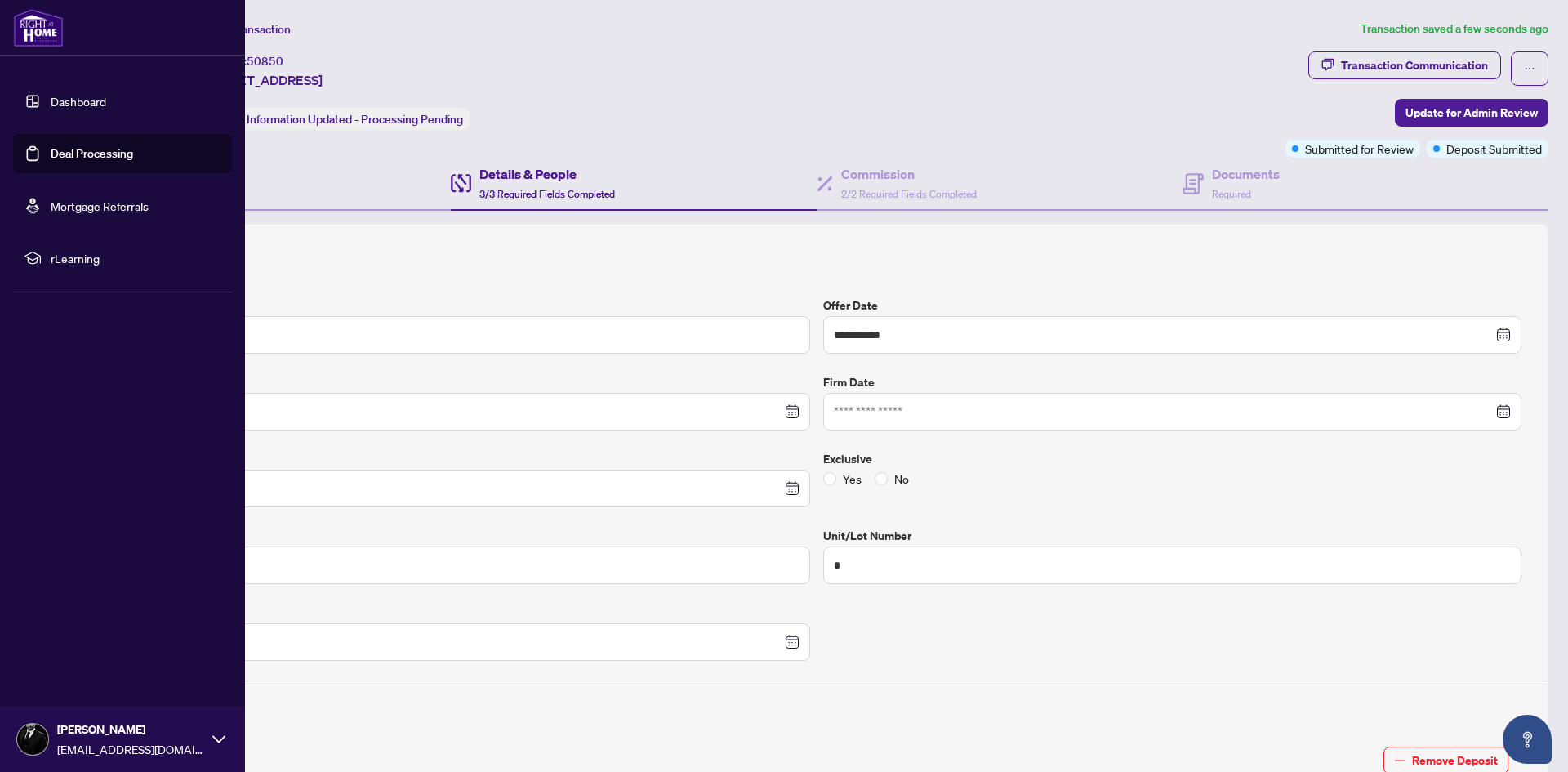
click at [71, 102] on link "Dashboard" at bounding box center [78, 101] width 56 height 15
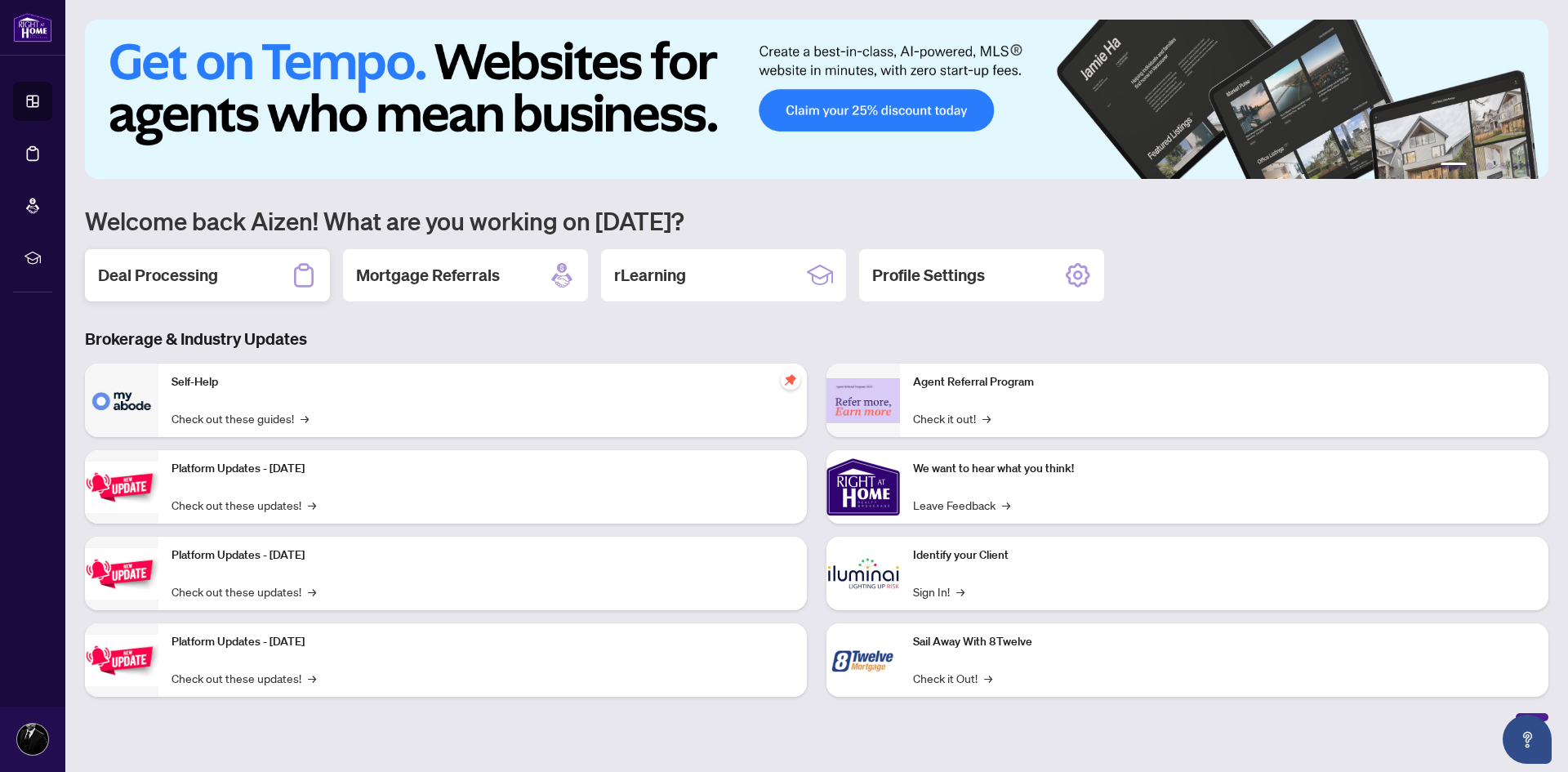
click at [244, 292] on div "Deal Processing" at bounding box center [207, 275] width 245 height 52
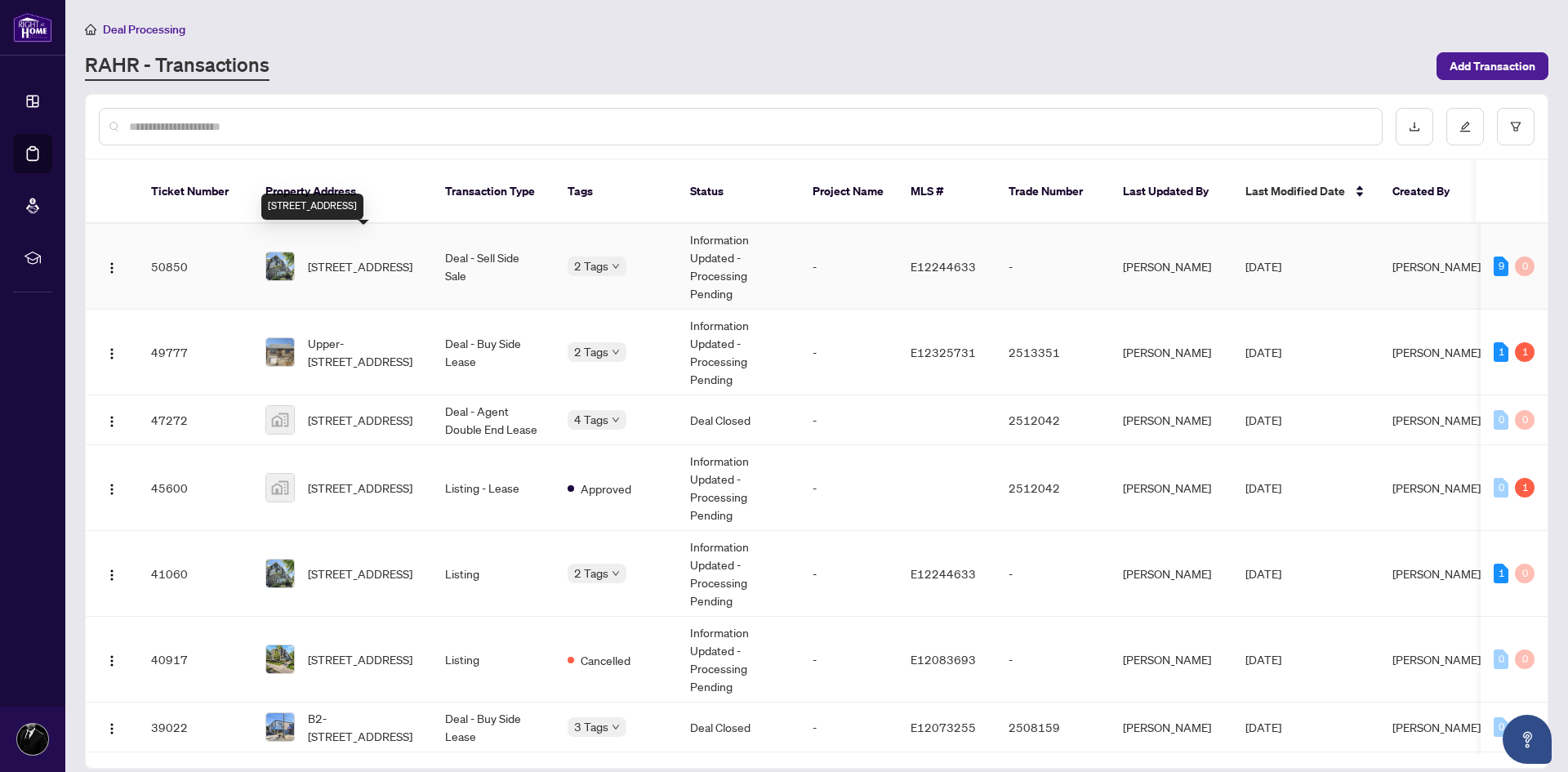
click at [369, 257] on span "[STREET_ADDRESS]" at bounding box center [360, 266] width 105 height 18
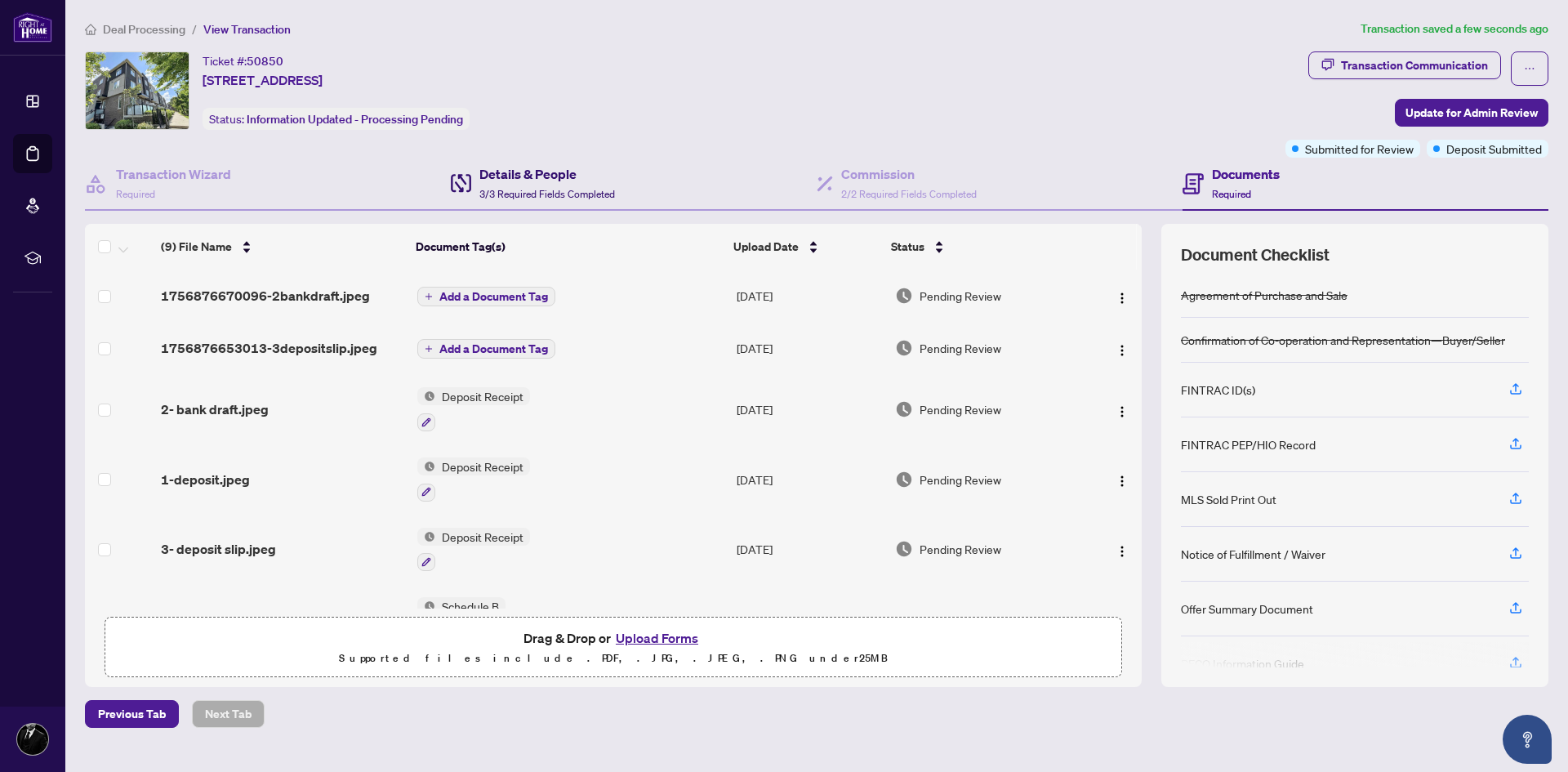
click at [520, 188] on span "3/3 Required Fields Completed" at bounding box center [547, 194] width 136 height 12
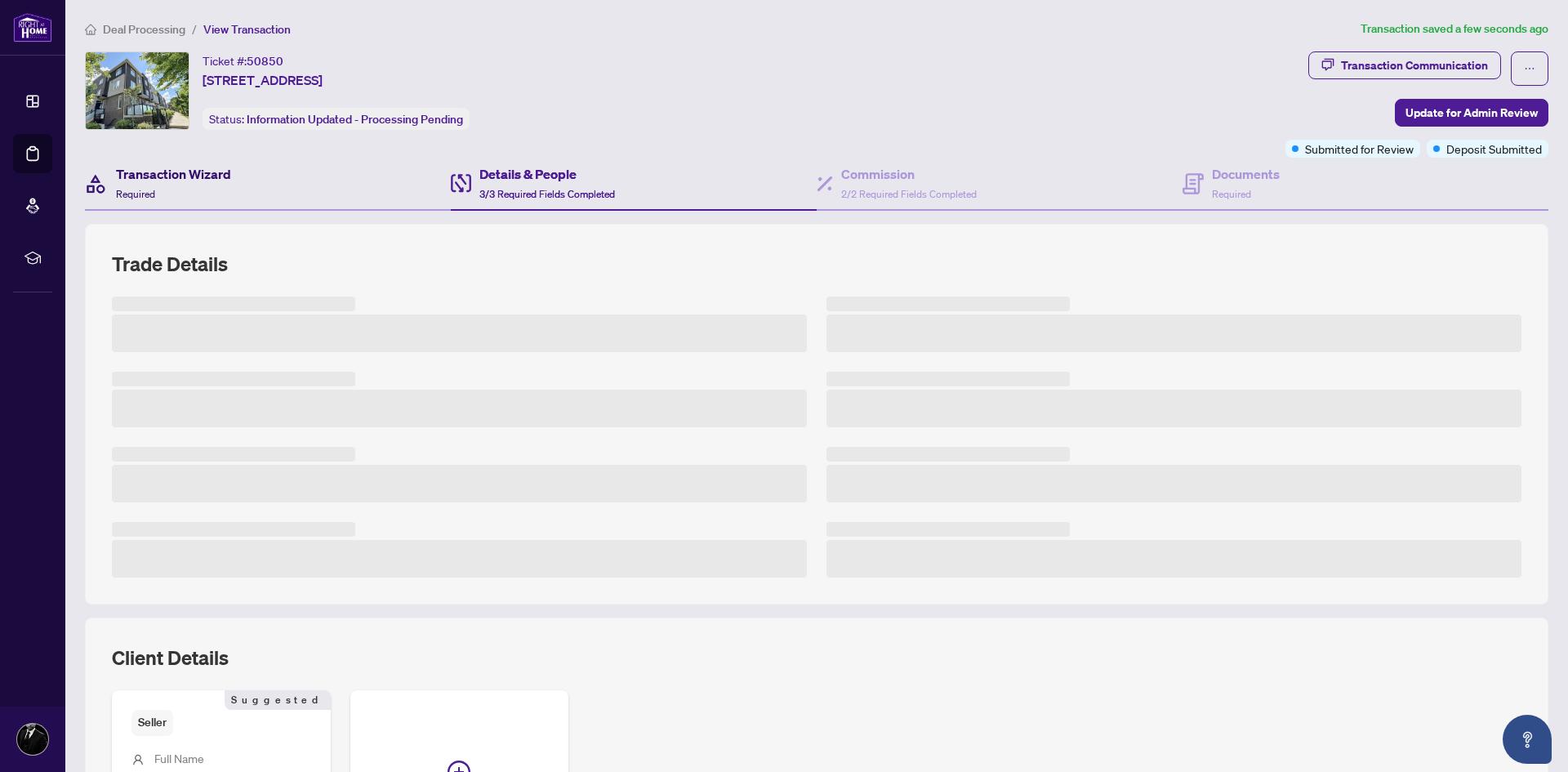
click at [168, 180] on h4 "Transaction Wizard" at bounding box center [173, 174] width 115 height 20
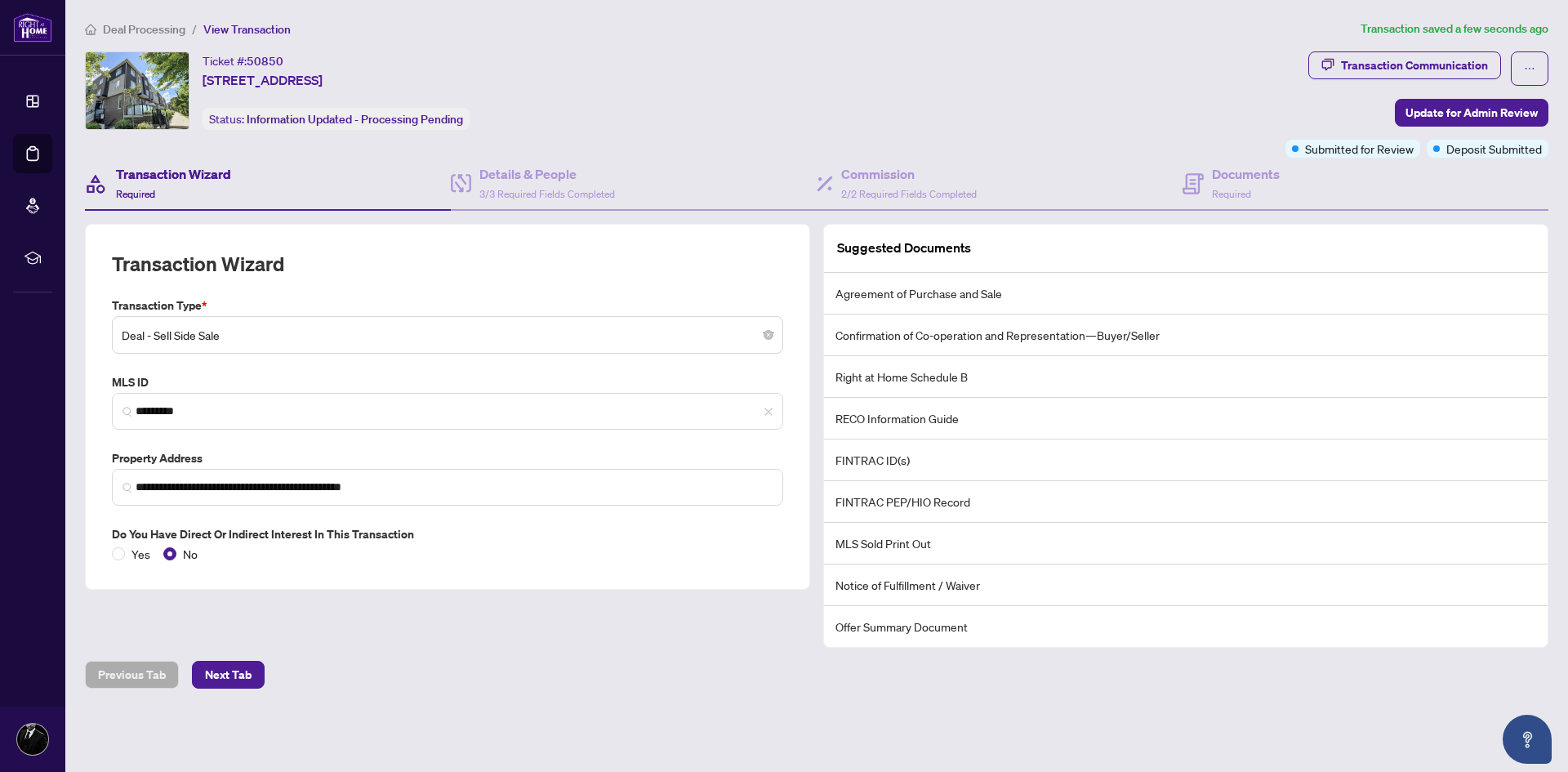
click at [155, 164] on h4 "Transaction Wizard" at bounding box center [173, 174] width 115 height 20
click at [498, 182] on h4 "Details & People" at bounding box center [547, 174] width 136 height 20
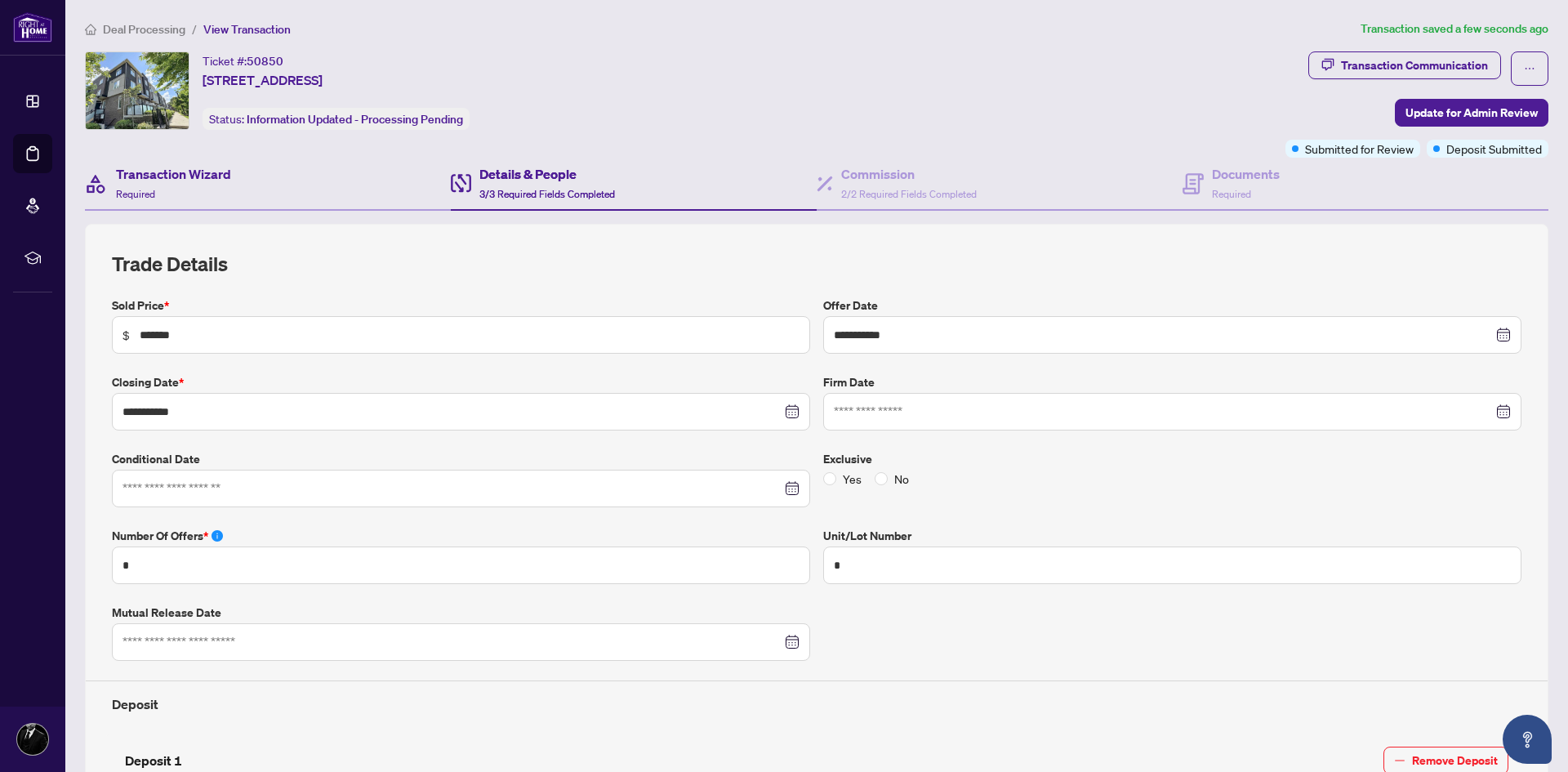
click at [123, 161] on div "Transaction Wizard Required" at bounding box center [268, 185] width 366 height 53
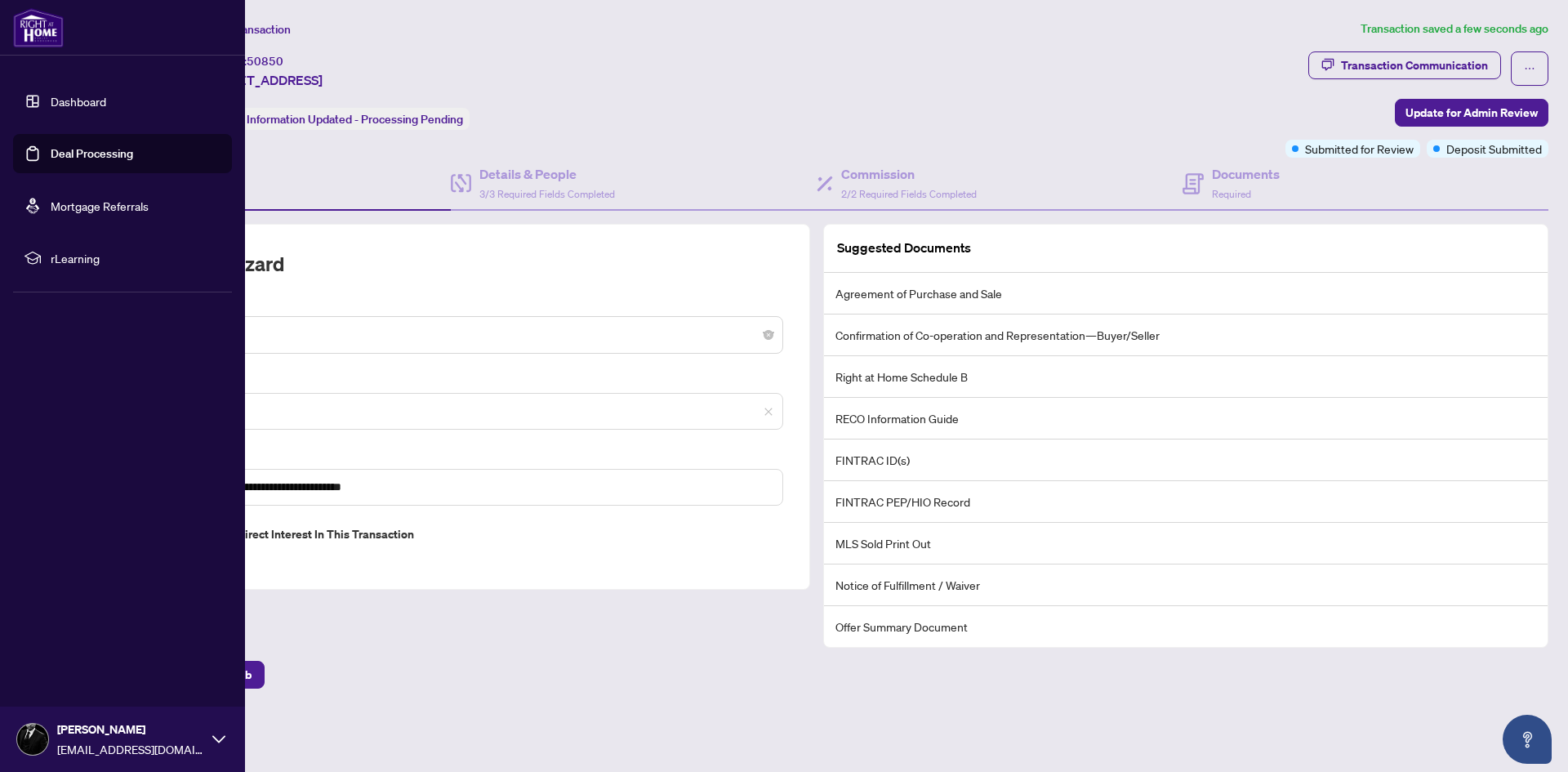
click at [51, 106] on link "Dashboard" at bounding box center [78, 101] width 56 height 15
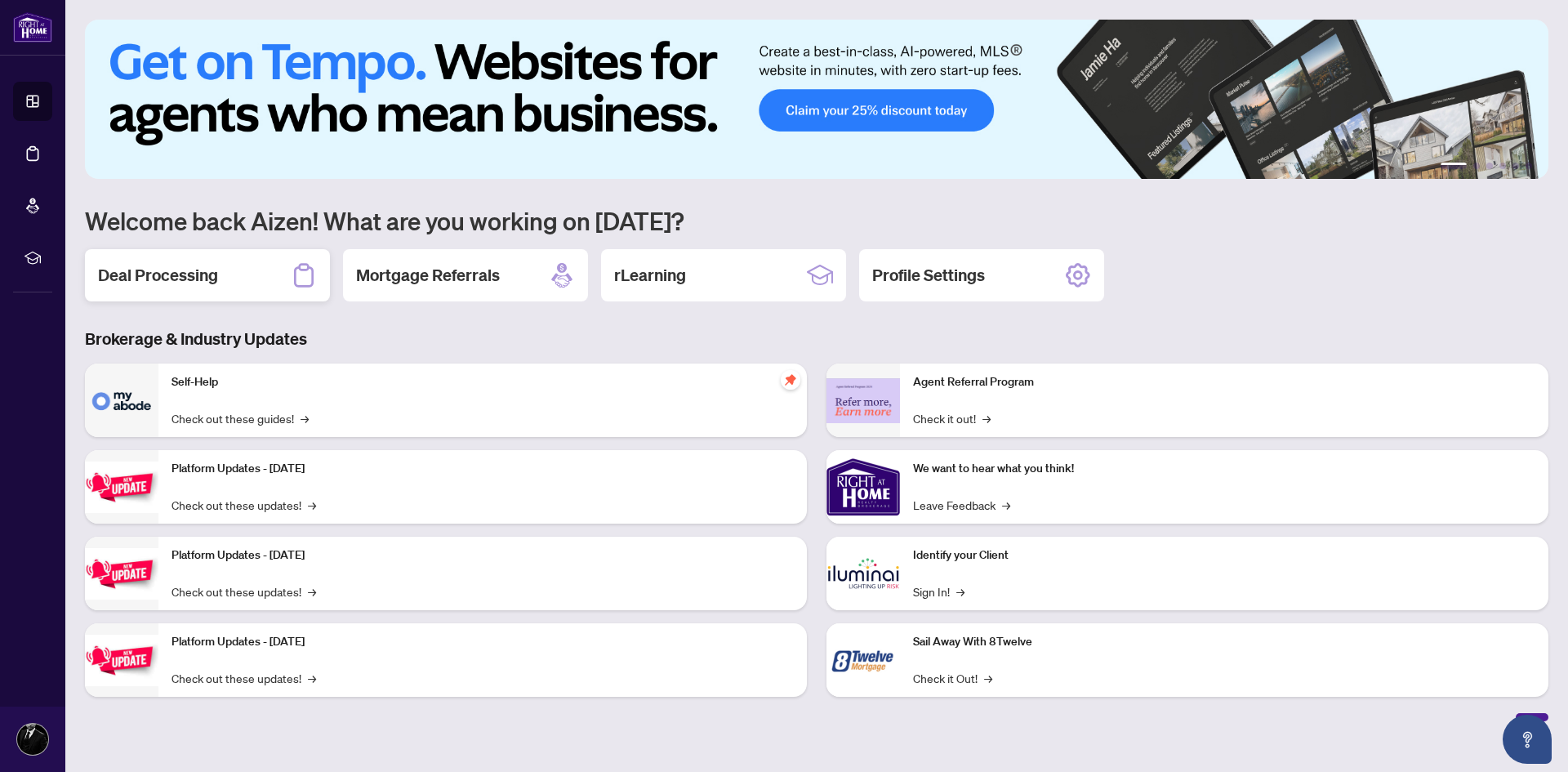
click at [244, 292] on div "Deal Processing" at bounding box center [207, 275] width 245 height 52
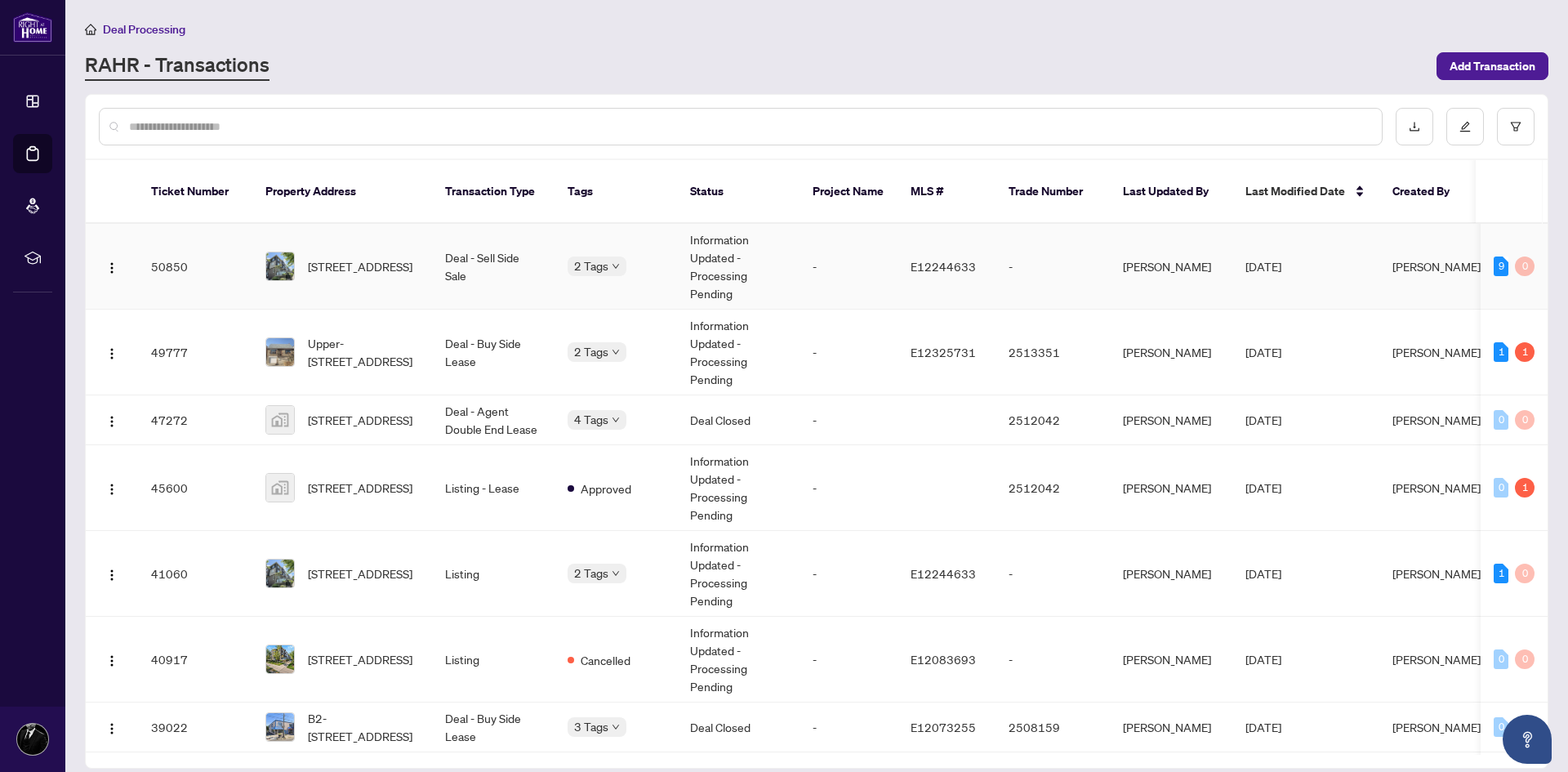
click at [347, 261] on span "[STREET_ADDRESS]" at bounding box center [360, 266] width 105 height 18
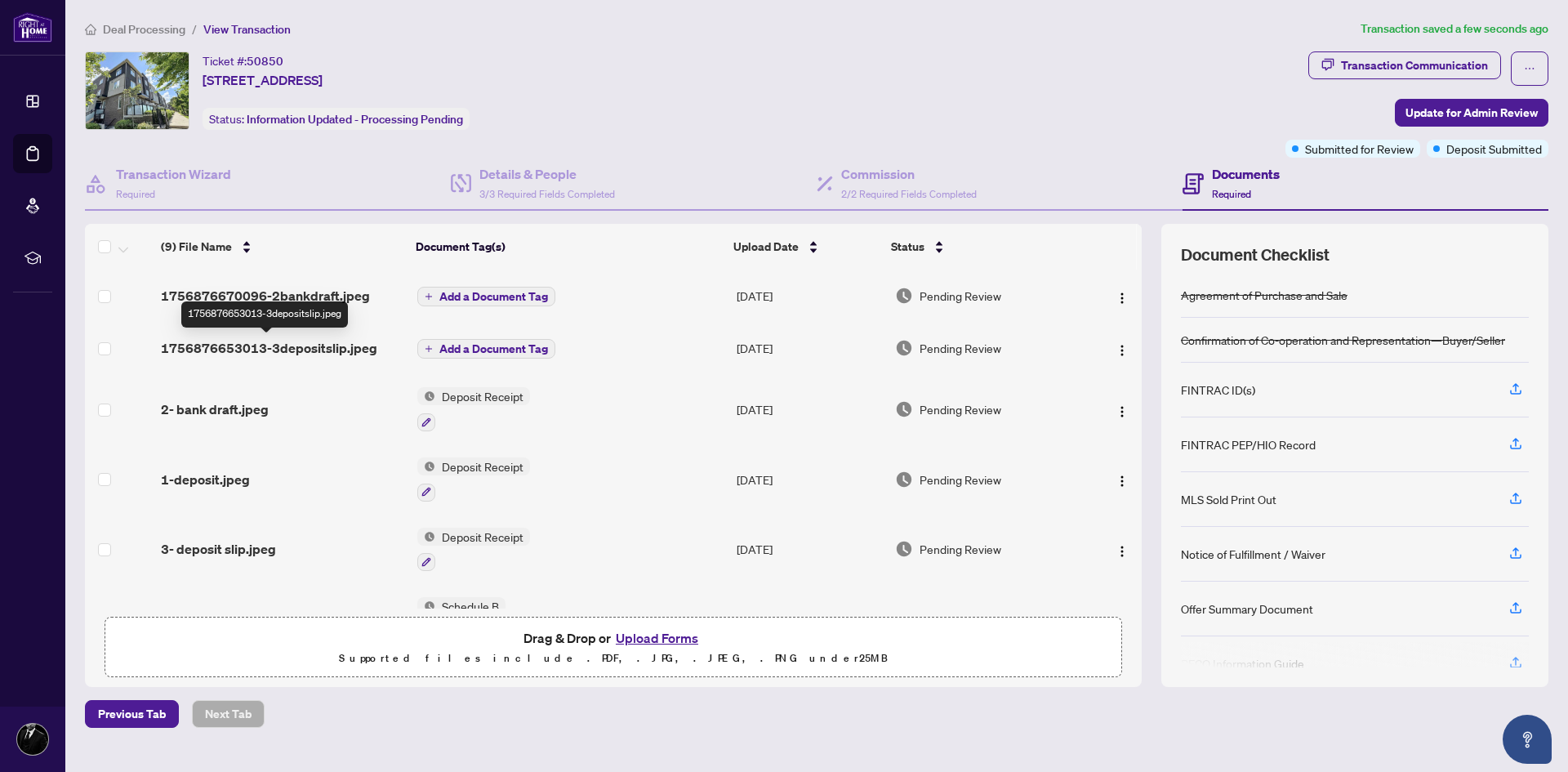
click at [276, 345] on span "1756876653013-3depositslip.jpeg" at bounding box center [269, 349] width 216 height 20
click at [488, 300] on span "Add a Document Tag" at bounding box center [493, 297] width 109 height 12
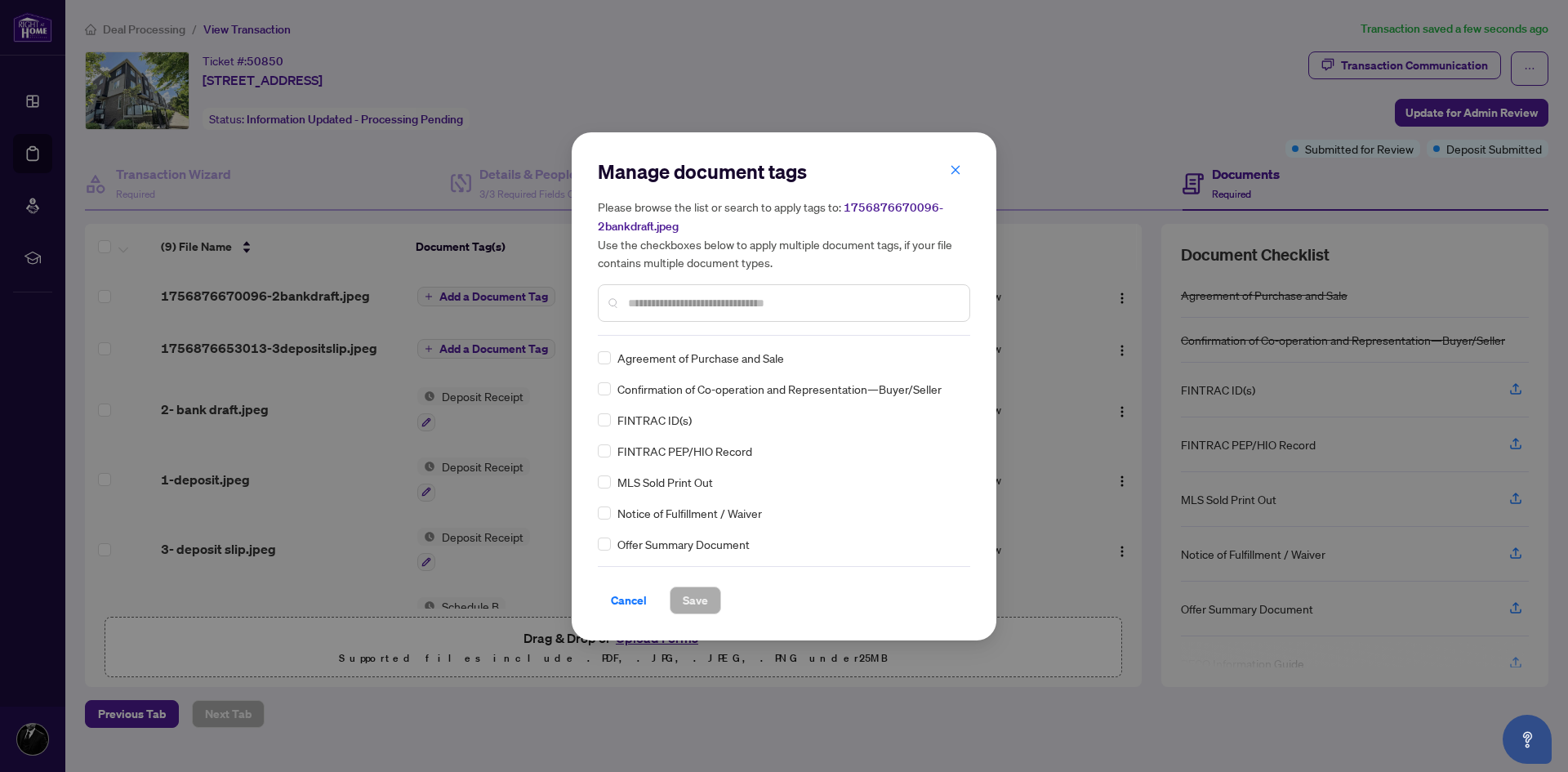
click at [676, 309] on input "text" at bounding box center [791, 304] width 328 height 18
type input "***"
click at [702, 605] on span "Save" at bounding box center [695, 600] width 25 height 26
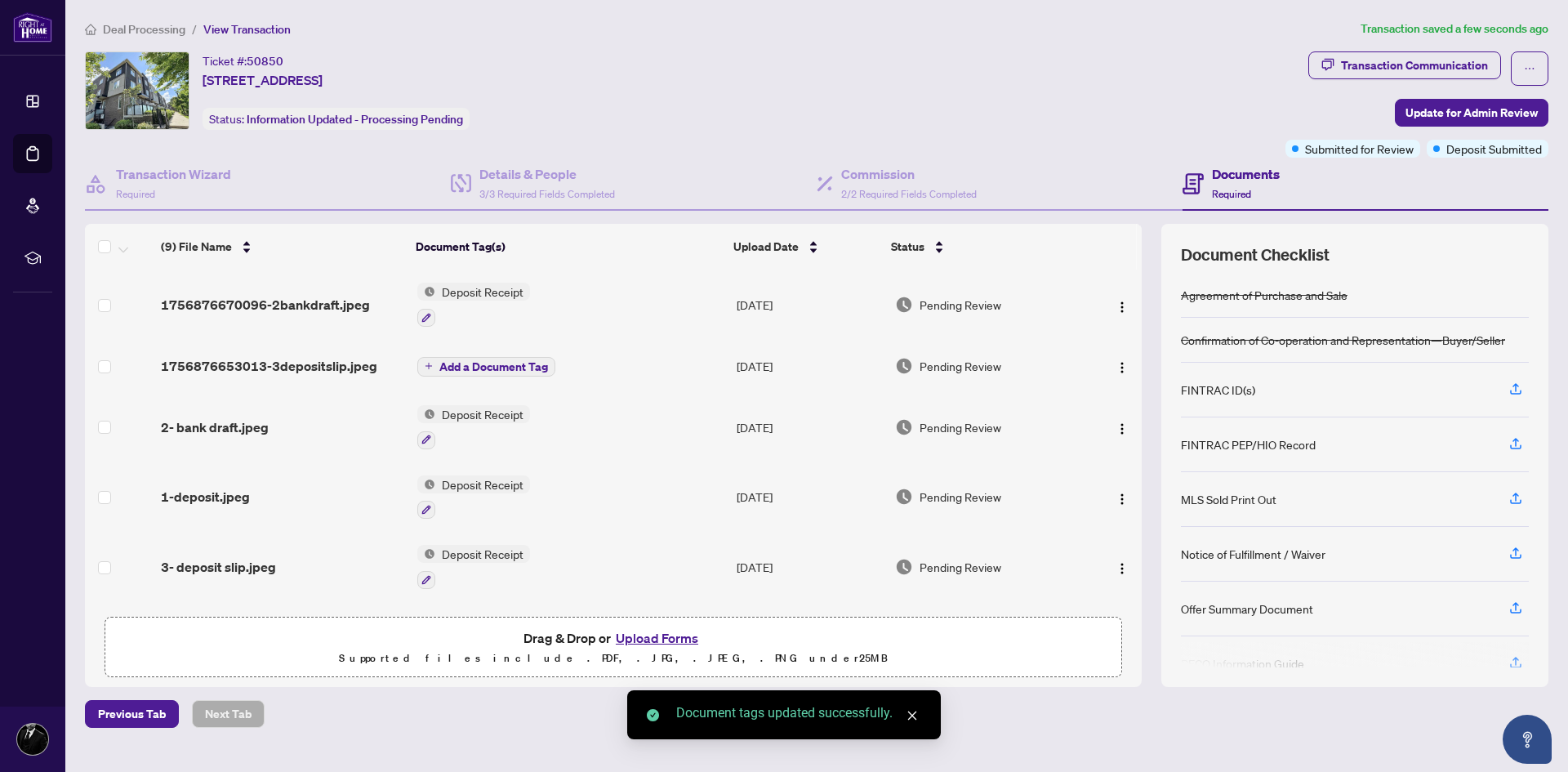
click at [466, 370] on span "Add a Document Tag" at bounding box center [493, 367] width 109 height 12
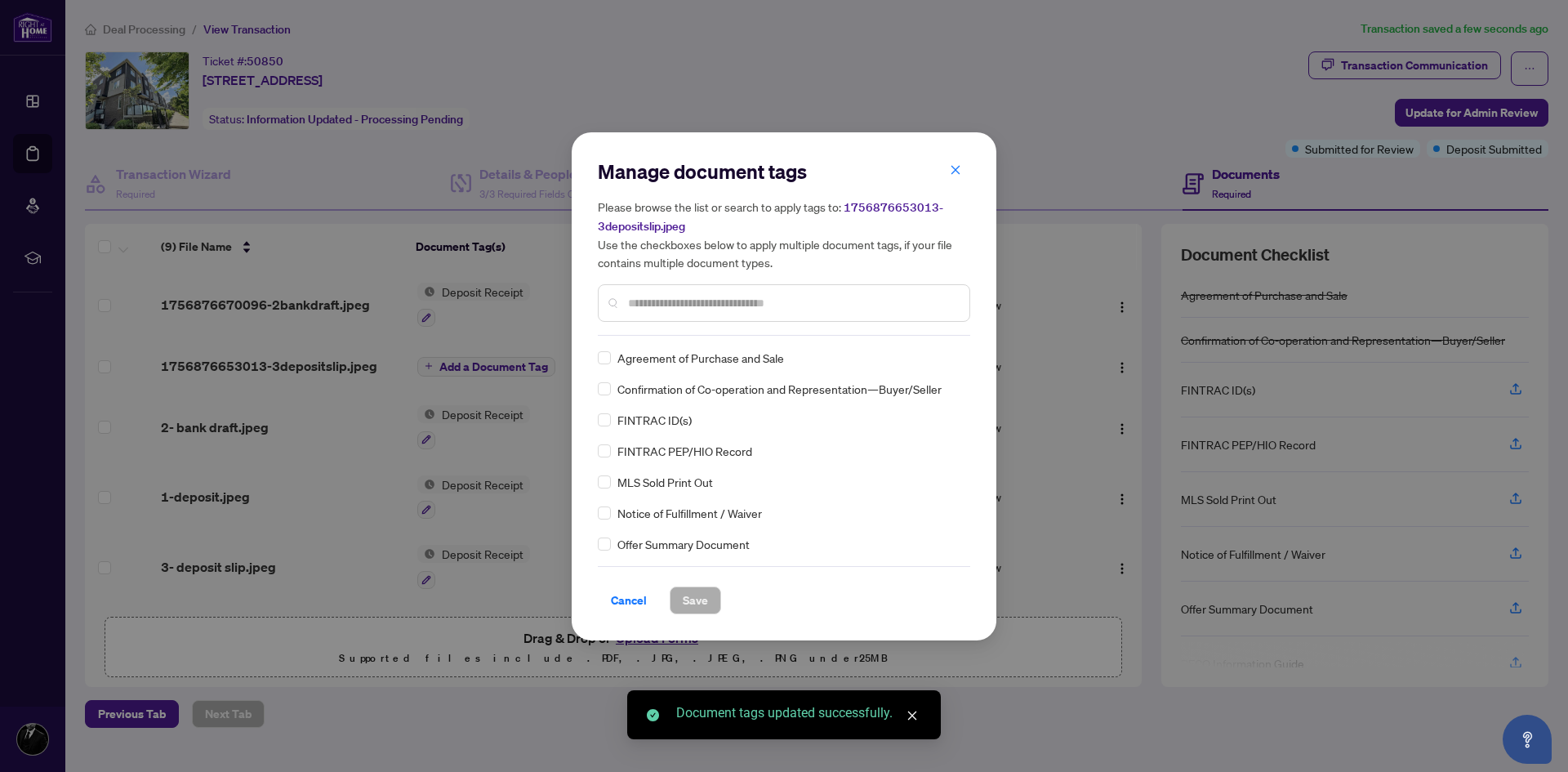
click at [690, 305] on input "text" at bounding box center [791, 304] width 328 height 18
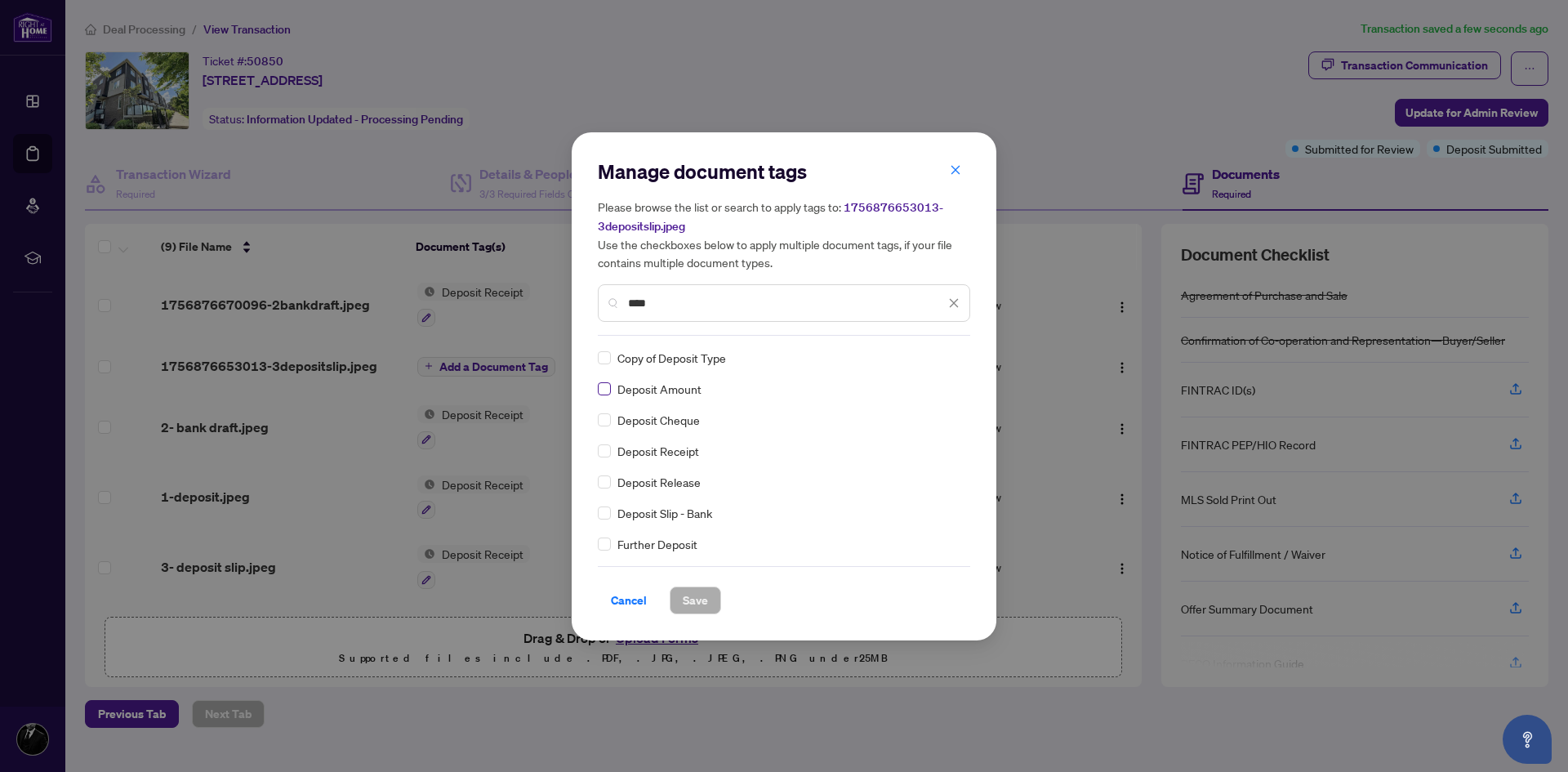
type input "****"
click at [713, 599] on button "Save" at bounding box center [695, 600] width 52 height 27
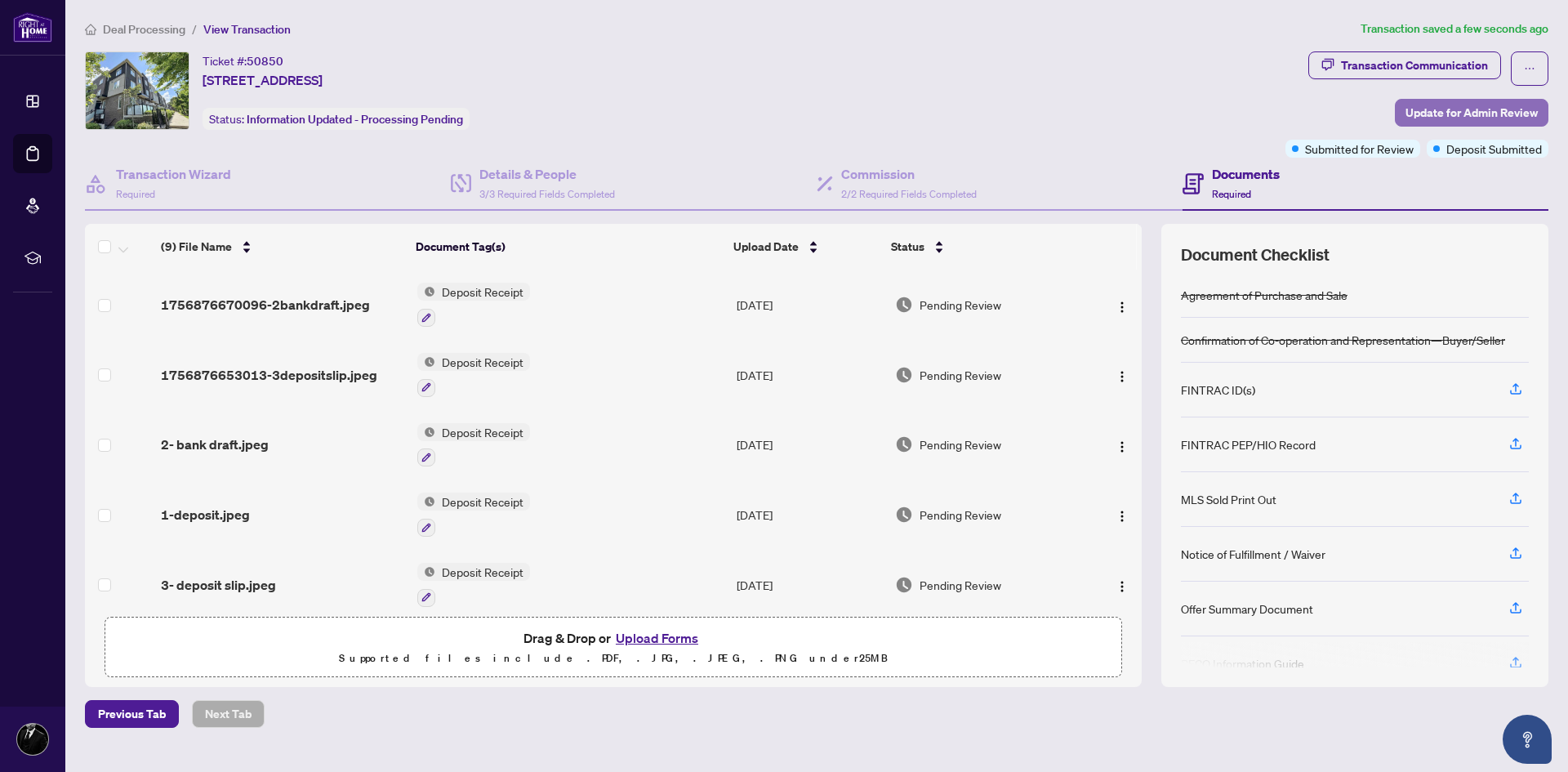
click at [1463, 117] on span "Update for Admin Review" at bounding box center [1471, 112] width 132 height 26
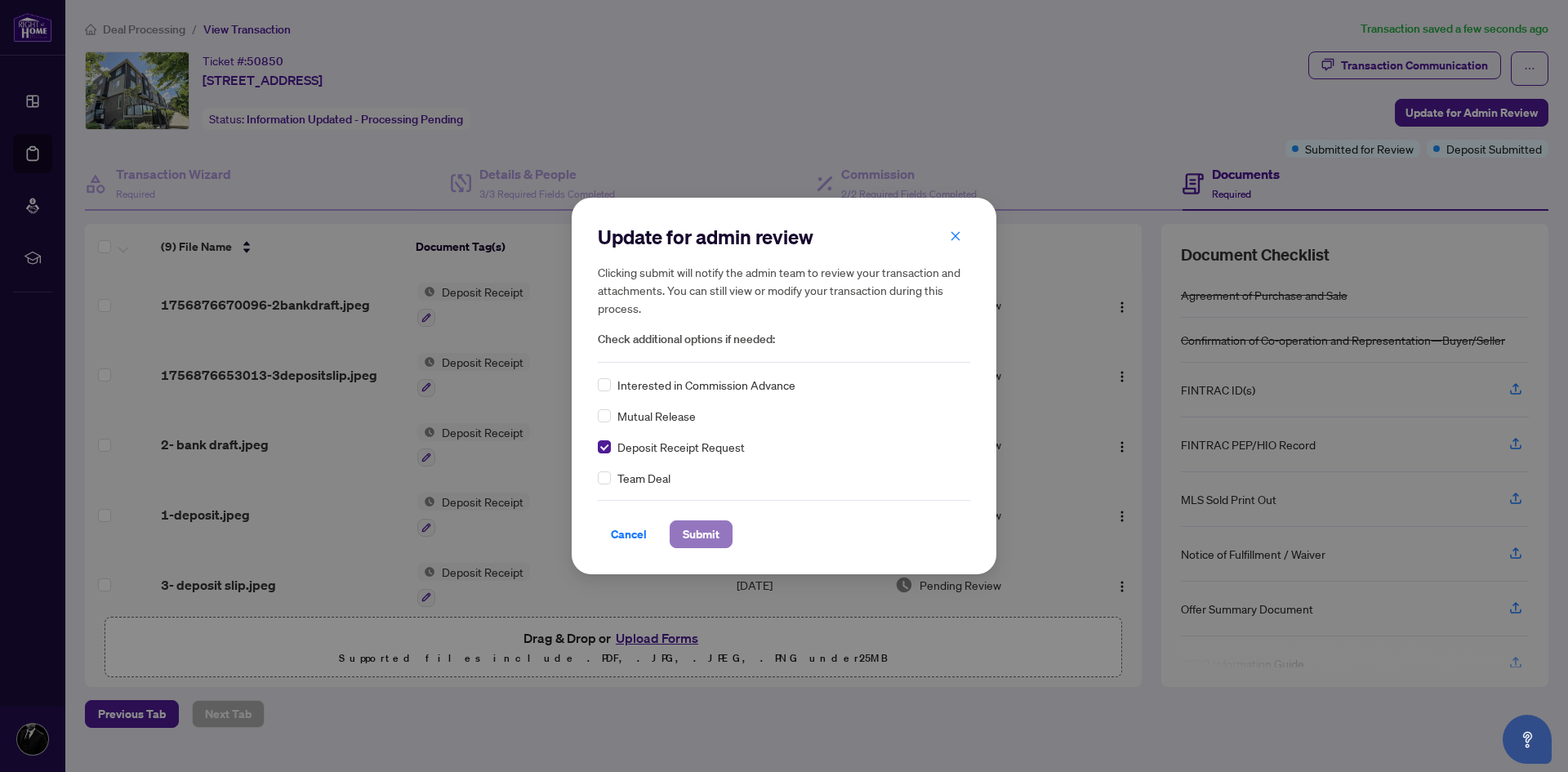
click at [710, 542] on span "Submit" at bounding box center [701, 534] width 37 height 26
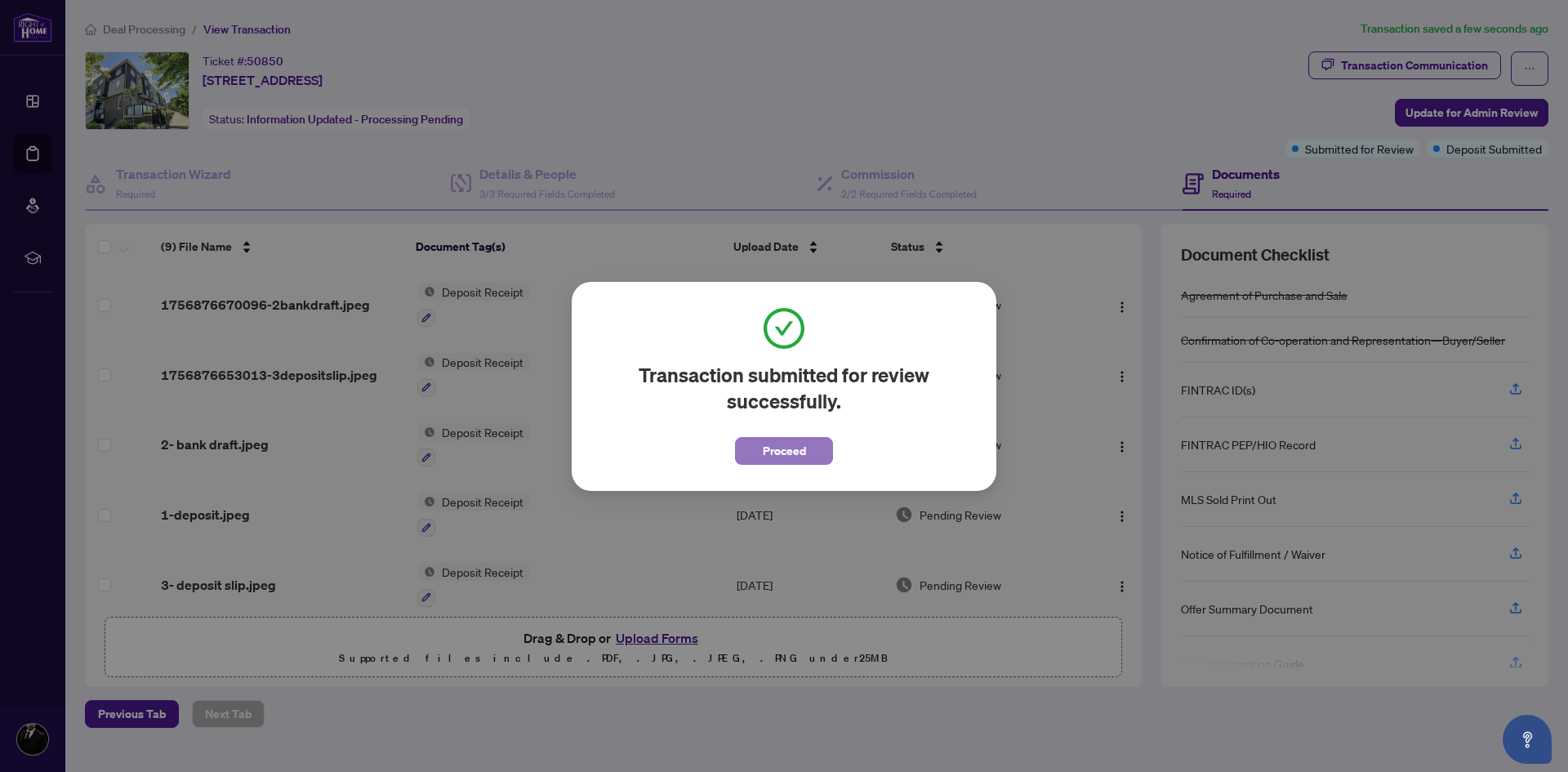
click at [819, 453] on button "Proceed" at bounding box center [784, 450] width 98 height 27
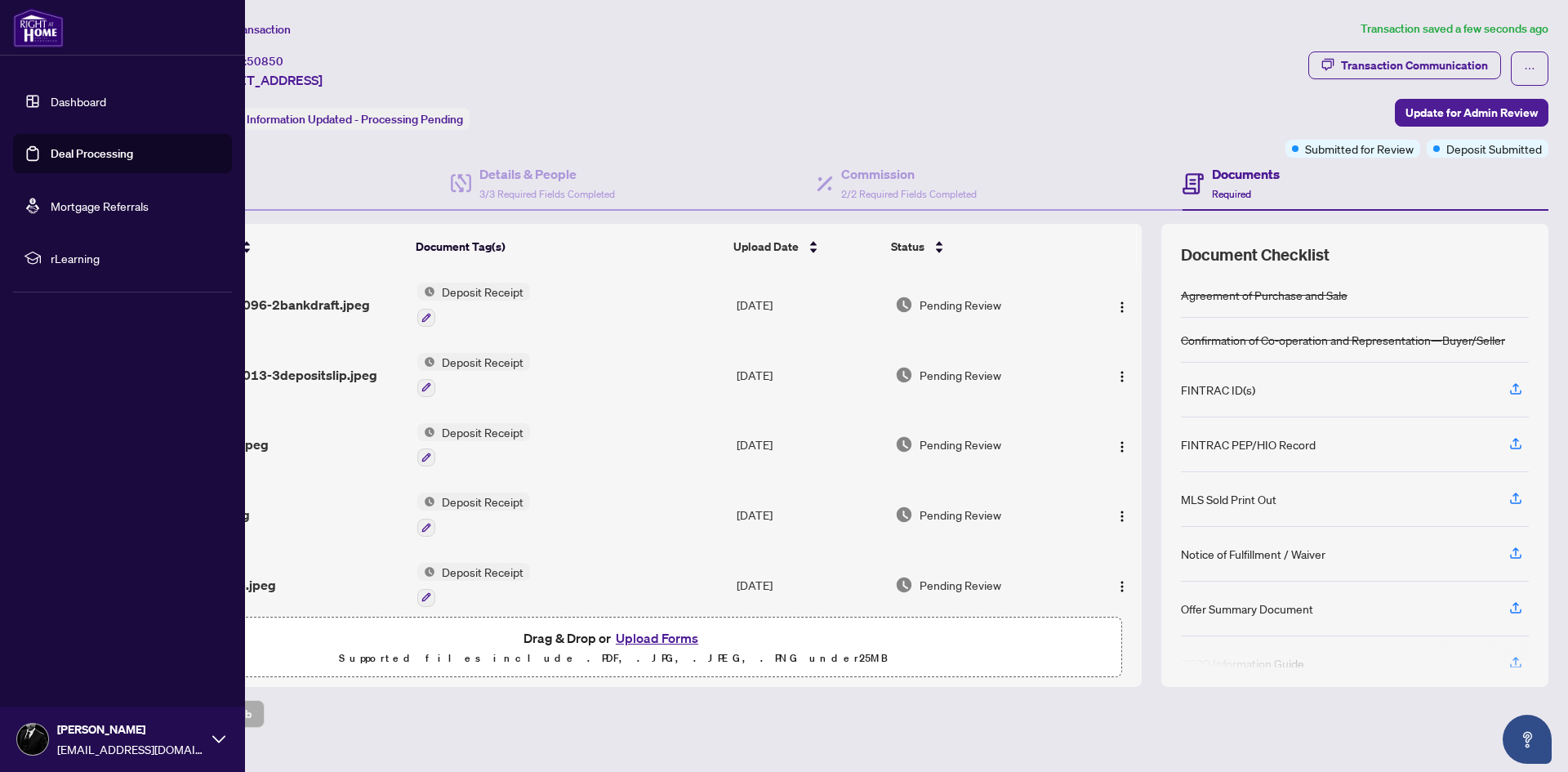
click at [51, 103] on link "Dashboard" at bounding box center [78, 101] width 56 height 15
